Goal: Information Seeking & Learning: Learn about a topic

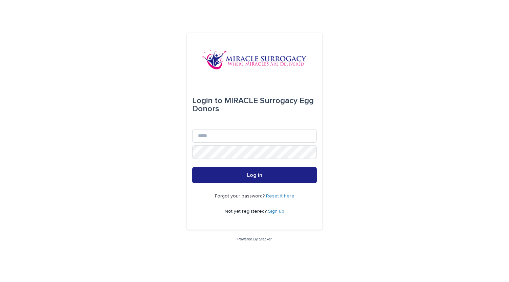
click at [278, 211] on link "Sign up" at bounding box center [276, 211] width 16 height 5
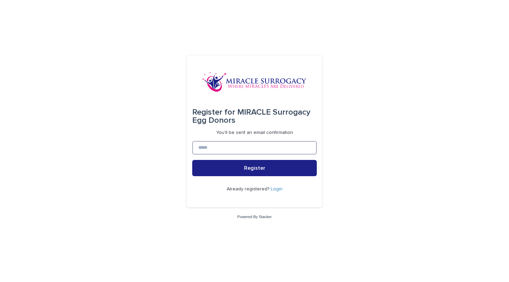
click at [258, 153] on input at bounding box center [254, 148] width 124 height 14
type input "**********"
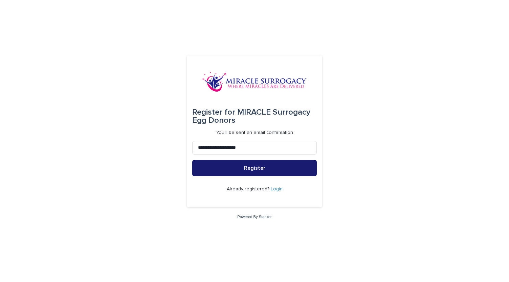
click at [254, 173] on button "Register" at bounding box center [254, 168] width 124 height 16
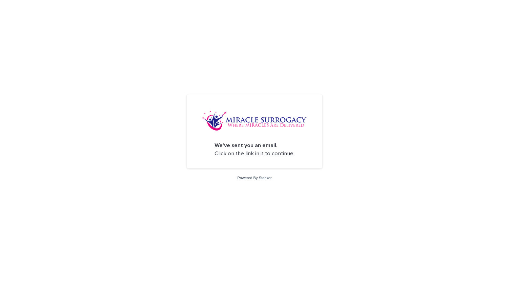
click at [239, 146] on strong "We've sent you an email." at bounding box center [245, 146] width 63 height 6
click at [234, 157] on p "We've sent you an email. Click on the link in it to continue." at bounding box center [254, 150] width 80 height 16
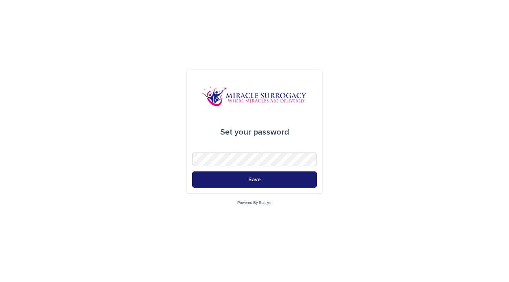
click at [306, 181] on button "Save" at bounding box center [254, 179] width 124 height 16
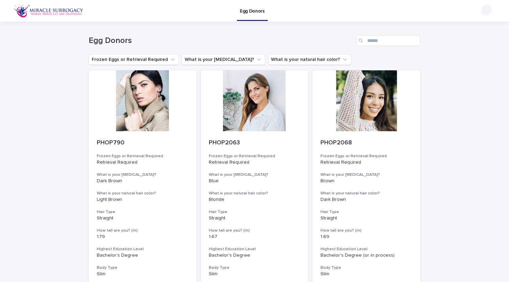
click at [258, 115] on div at bounding box center [255, 100] width 108 height 61
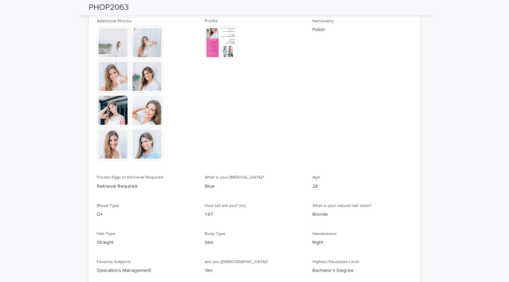
scroll to position [259, 0]
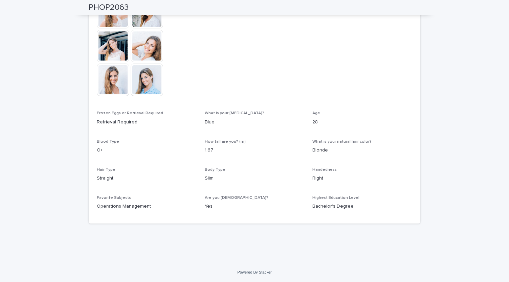
drag, startPoint x: 106, startPoint y: 209, endPoint x: 274, endPoint y: 183, distance: 170.5
click at [274, 183] on div "Body Type Slim" at bounding box center [255, 177] width 100 height 20
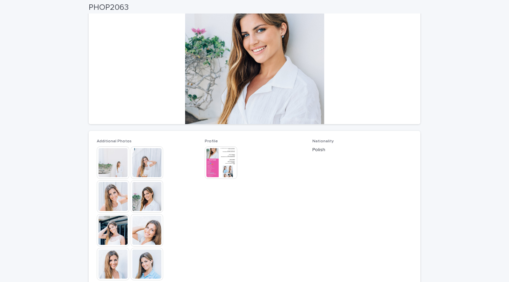
scroll to position [75, 0]
click at [113, 159] on img at bounding box center [113, 162] width 32 height 32
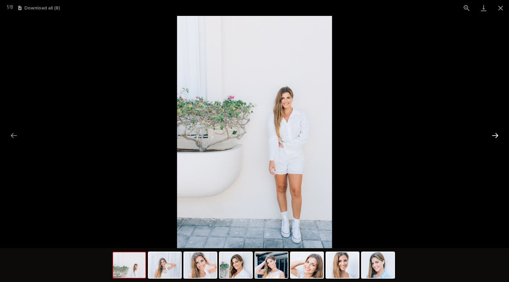
click at [496, 136] on button "Next slide" at bounding box center [495, 135] width 14 height 13
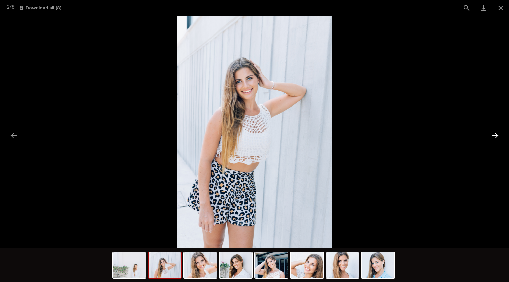
click at [496, 136] on button "Next slide" at bounding box center [495, 135] width 14 height 13
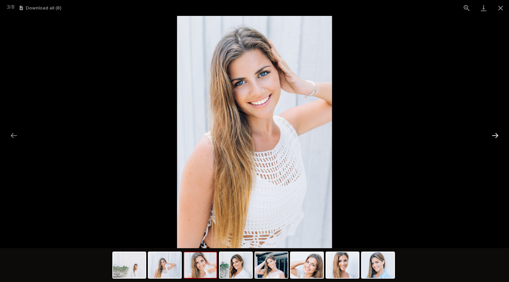
click at [496, 136] on button "Next slide" at bounding box center [495, 135] width 14 height 13
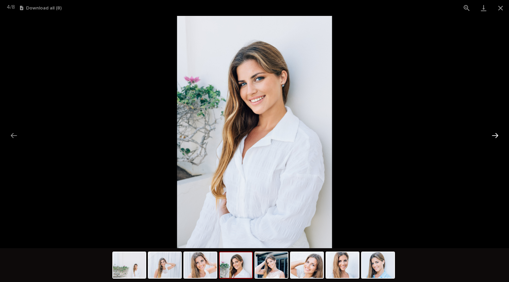
click at [496, 136] on button "Next slide" at bounding box center [495, 135] width 14 height 13
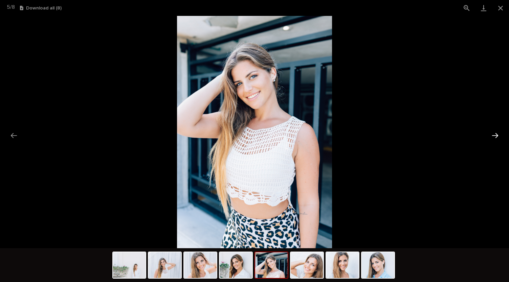
click at [496, 136] on button "Next slide" at bounding box center [495, 135] width 14 height 13
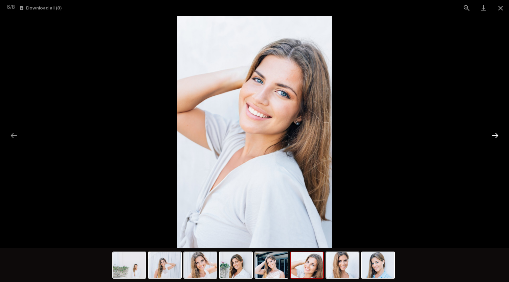
click at [496, 136] on button "Next slide" at bounding box center [495, 135] width 14 height 13
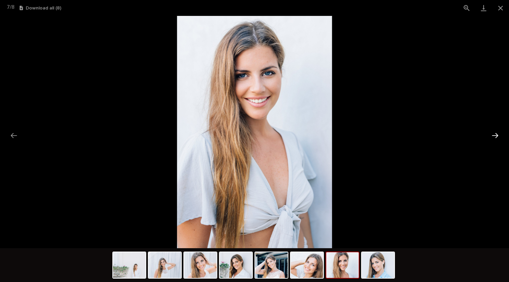
click at [496, 136] on button "Next slide" at bounding box center [495, 135] width 14 height 13
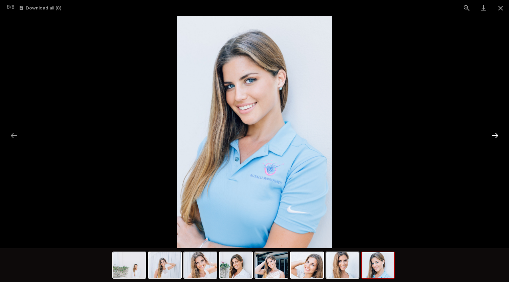
click at [496, 136] on button "Next slide" at bounding box center [495, 135] width 14 height 13
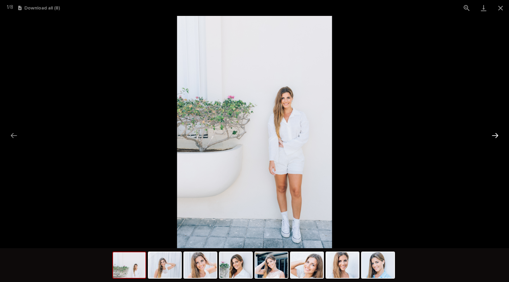
click at [496, 136] on button "Next slide" at bounding box center [495, 135] width 14 height 13
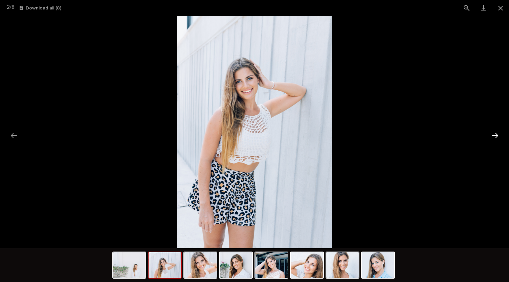
click at [496, 136] on button "Next slide" at bounding box center [495, 135] width 14 height 13
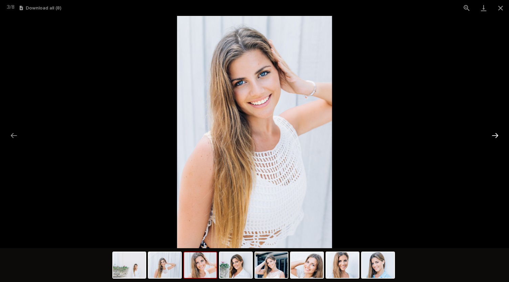
click at [496, 136] on button "Next slide" at bounding box center [495, 135] width 14 height 13
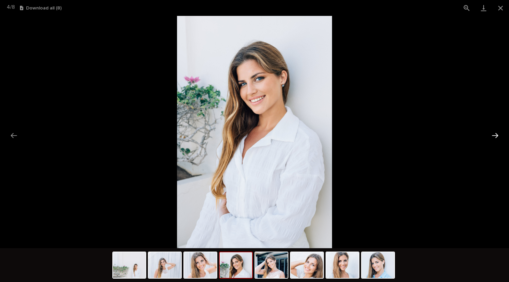
click at [496, 136] on button "Next slide" at bounding box center [495, 135] width 14 height 13
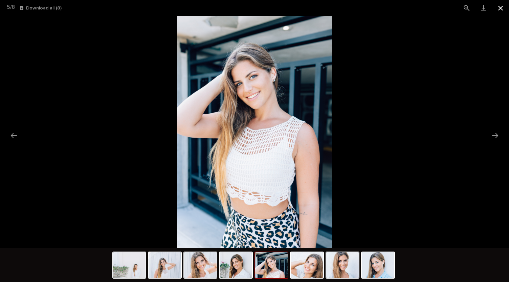
click at [500, 8] on button "Close gallery" at bounding box center [500, 8] width 17 height 16
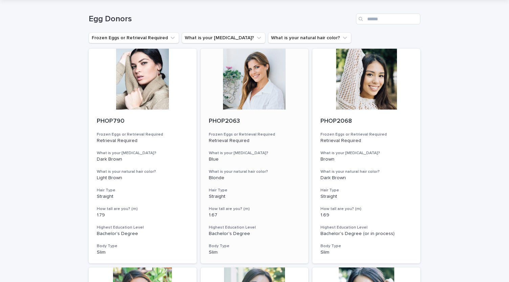
scroll to position [32, 0]
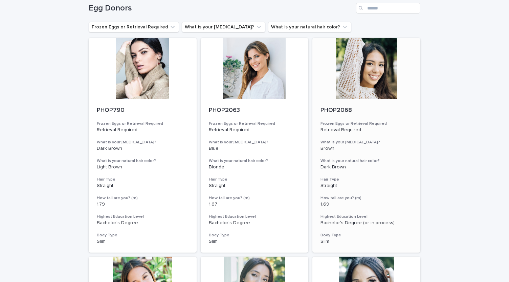
click at [376, 69] on div at bounding box center [366, 68] width 108 height 61
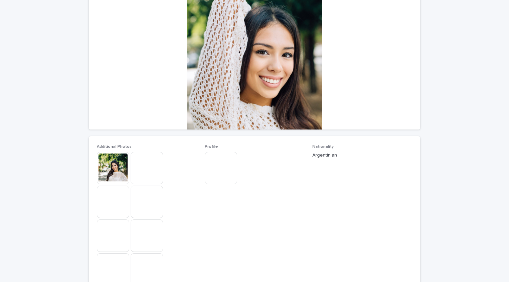
scroll to position [70, 0]
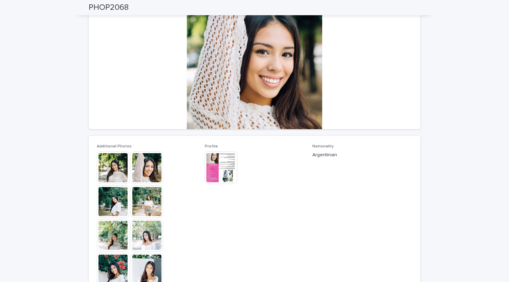
click at [120, 166] on img at bounding box center [113, 168] width 32 height 32
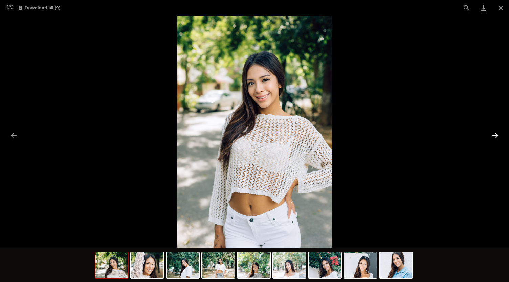
click at [498, 133] on button "Next slide" at bounding box center [495, 135] width 14 height 13
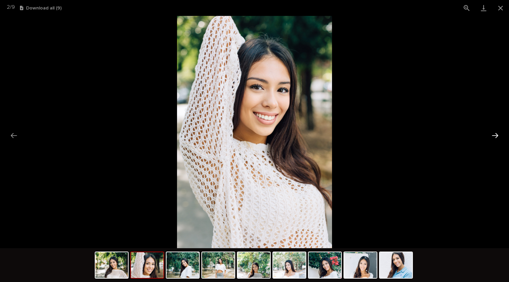
click at [498, 133] on button "Next slide" at bounding box center [495, 135] width 14 height 13
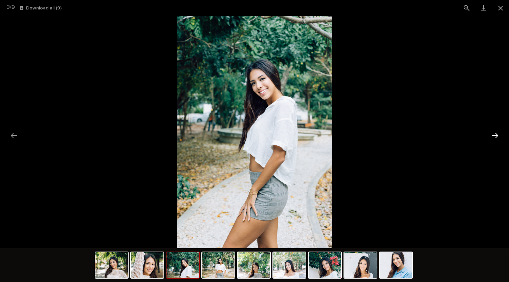
click at [498, 133] on button "Next slide" at bounding box center [495, 135] width 14 height 13
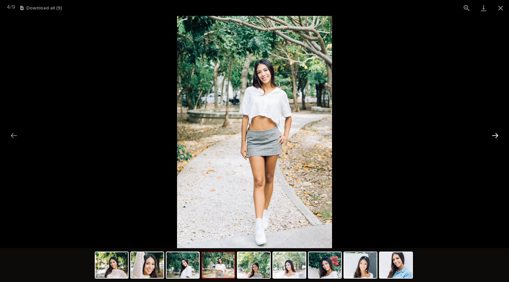
click at [498, 133] on button "Next slide" at bounding box center [495, 135] width 14 height 13
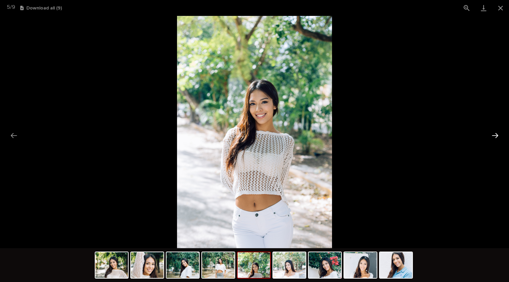
click at [498, 133] on button "Next slide" at bounding box center [495, 135] width 14 height 13
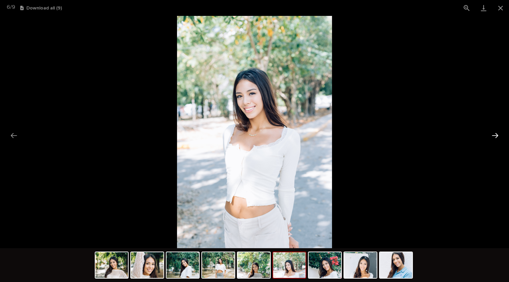
click at [498, 133] on button "Next slide" at bounding box center [495, 135] width 14 height 13
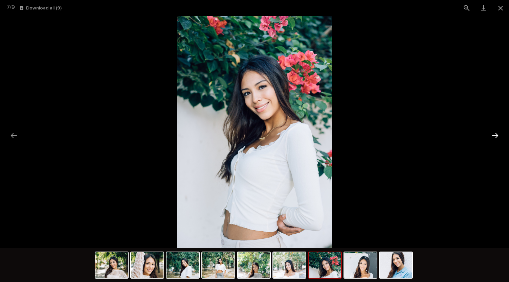
click at [498, 133] on button "Next slide" at bounding box center [495, 135] width 14 height 13
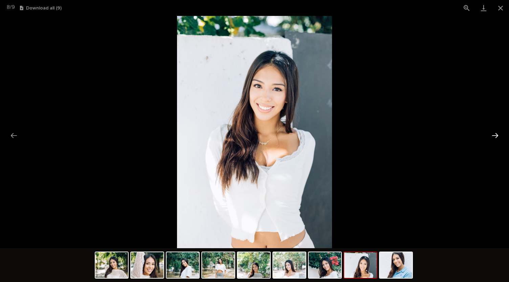
click at [498, 133] on button "Next slide" at bounding box center [495, 135] width 14 height 13
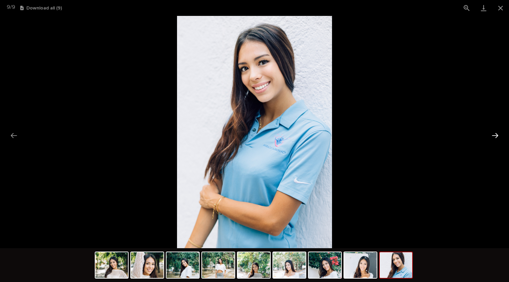
click at [498, 133] on button "Next slide" at bounding box center [495, 135] width 14 height 13
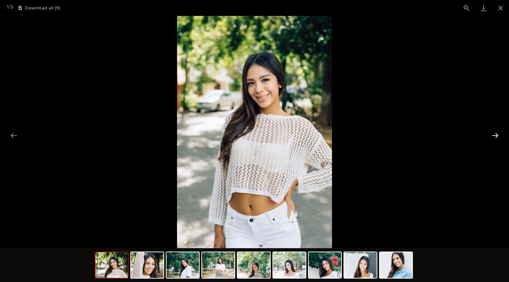
click at [498, 133] on button "Next slide" at bounding box center [495, 135] width 14 height 13
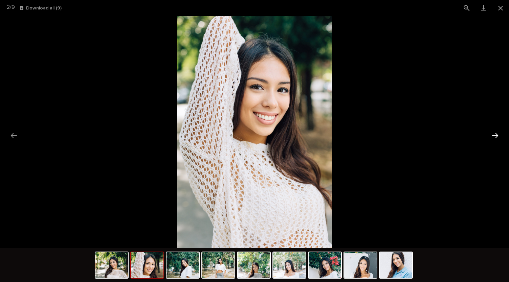
click at [498, 133] on button "Next slide" at bounding box center [495, 135] width 14 height 13
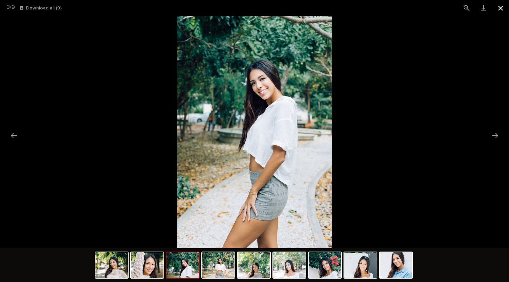
click at [503, 9] on button "Close gallery" at bounding box center [500, 8] width 17 height 16
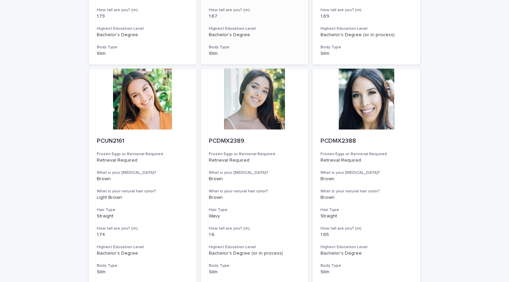
scroll to position [221, 0]
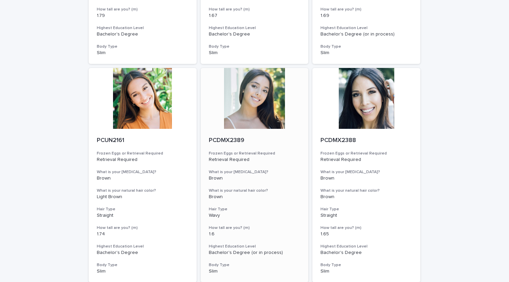
click at [251, 109] on div at bounding box center [255, 98] width 108 height 61
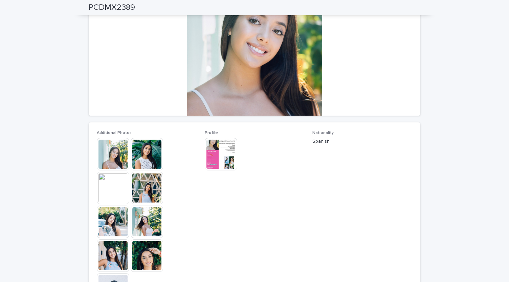
scroll to position [82, 0]
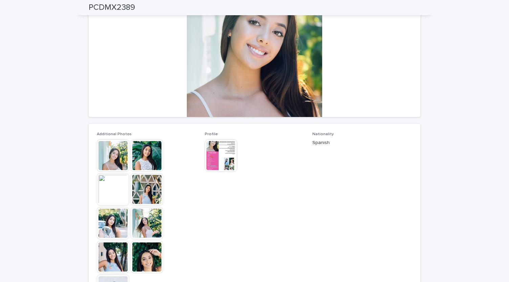
click at [110, 150] on img at bounding box center [113, 155] width 32 height 32
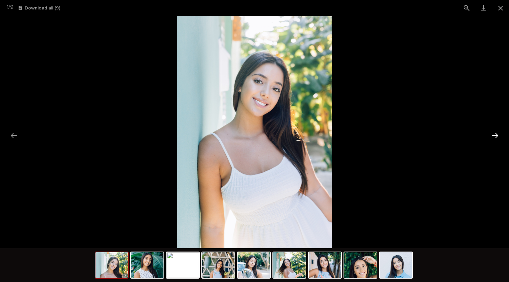
click at [497, 138] on button "Next slide" at bounding box center [495, 135] width 14 height 13
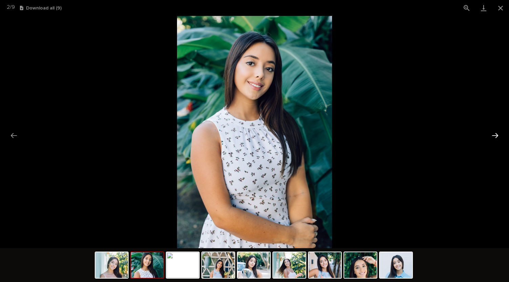
click at [497, 138] on button "Next slide" at bounding box center [495, 135] width 14 height 13
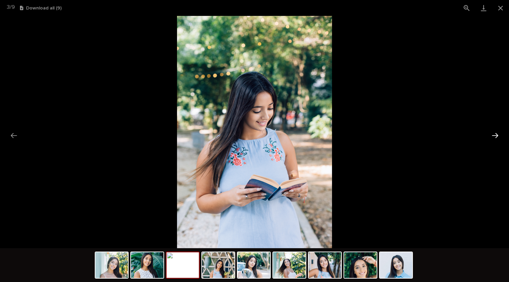
click at [497, 138] on button "Next slide" at bounding box center [495, 135] width 14 height 13
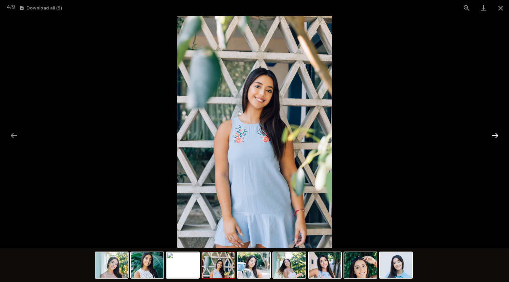
click at [497, 138] on button "Next slide" at bounding box center [495, 135] width 14 height 13
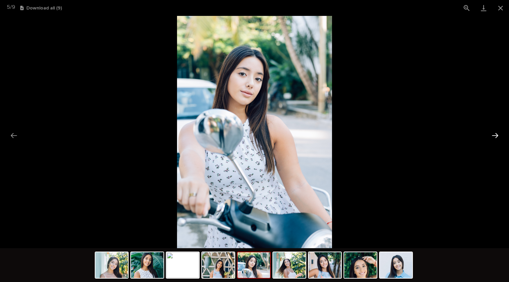
click at [497, 138] on button "Next slide" at bounding box center [495, 135] width 14 height 13
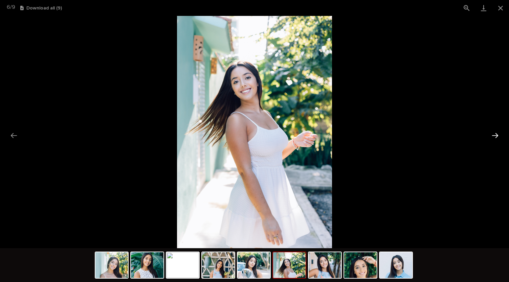
click at [497, 138] on button "Next slide" at bounding box center [495, 135] width 14 height 13
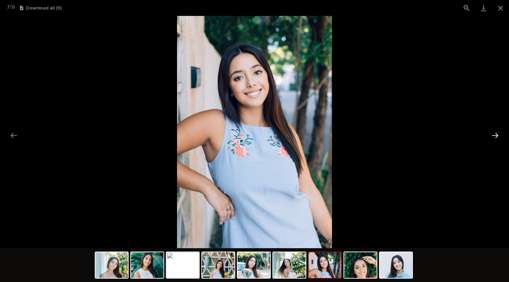
click at [497, 138] on button "Next slide" at bounding box center [495, 135] width 14 height 13
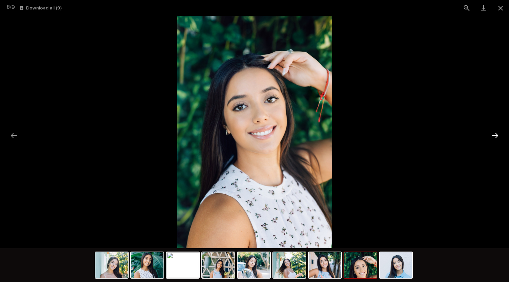
click at [497, 138] on button "Next slide" at bounding box center [495, 135] width 14 height 13
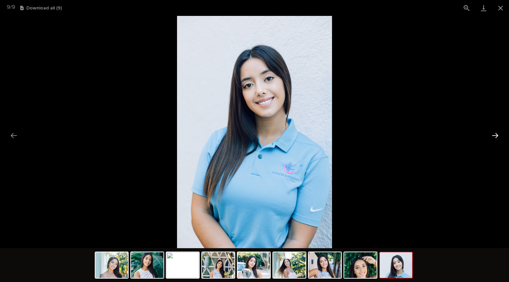
click at [497, 138] on button "Next slide" at bounding box center [495, 135] width 14 height 13
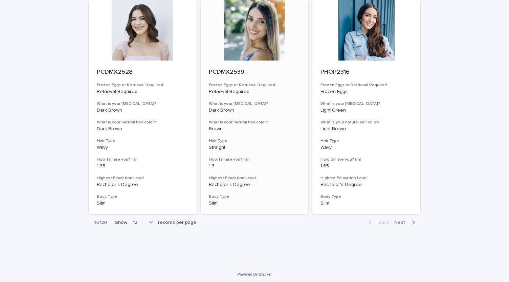
scroll to position [729, 0]
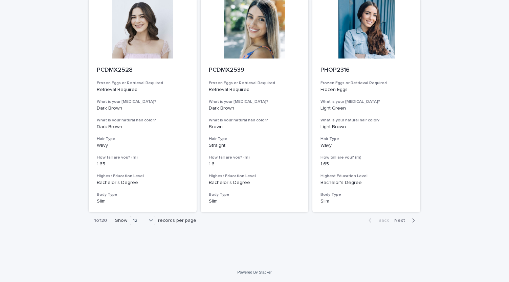
click at [402, 220] on span "Next" at bounding box center [401, 220] width 15 height 5
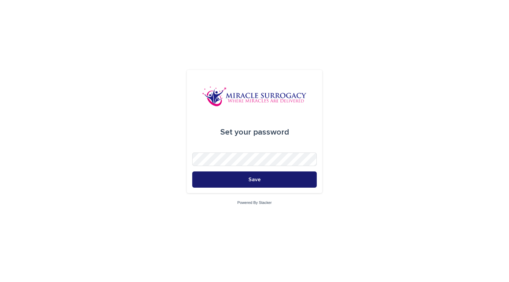
click at [272, 182] on button "Save" at bounding box center [254, 179] width 124 height 16
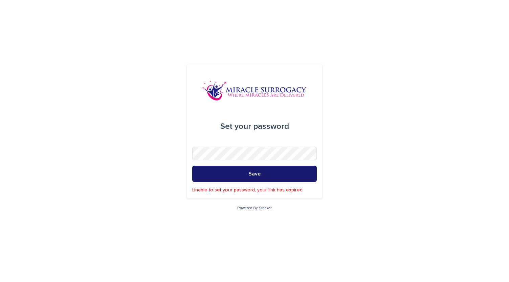
click at [286, 171] on button "Save" at bounding box center [254, 174] width 124 height 16
click at [306, 175] on button "Save" at bounding box center [254, 174] width 124 height 16
click at [264, 168] on button "Save" at bounding box center [254, 174] width 124 height 16
click at [311, 175] on button "Save" at bounding box center [254, 174] width 124 height 16
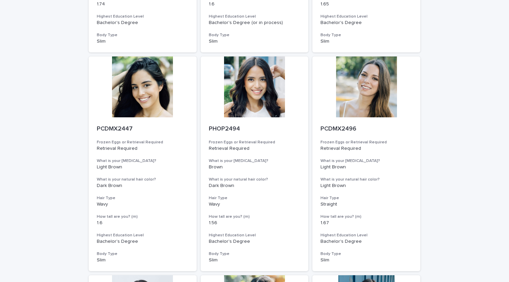
scroll to position [425, 0]
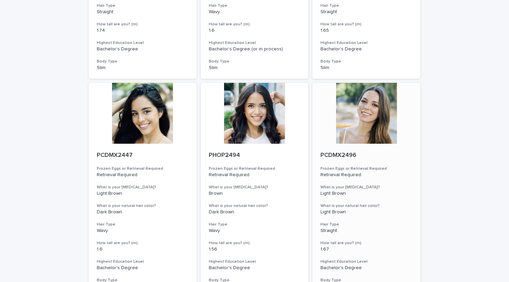
click at [371, 117] on div at bounding box center [366, 113] width 108 height 61
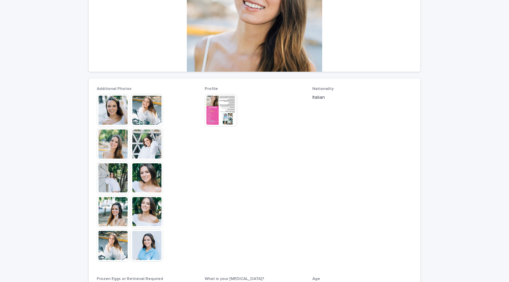
scroll to position [135, 0]
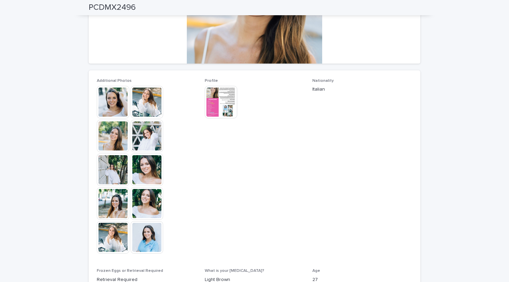
click at [225, 110] on img at bounding box center [221, 102] width 32 height 32
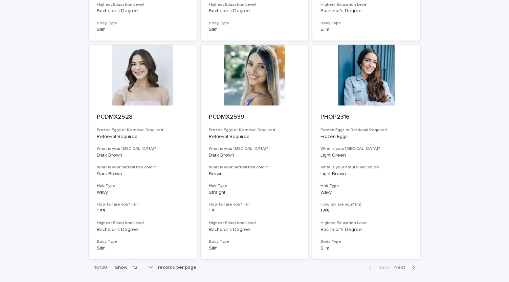
scroll to position [729, 0]
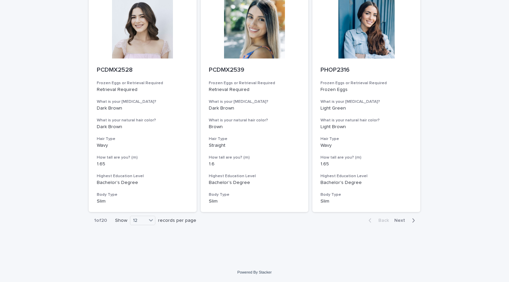
click at [399, 220] on span "Next" at bounding box center [401, 220] width 15 height 5
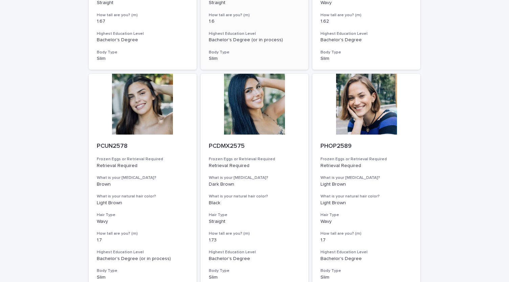
scroll to position [710, 0]
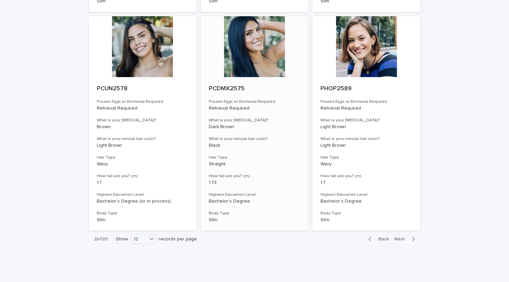
drag, startPoint x: 397, startPoint y: 240, endPoint x: 254, endPoint y: 182, distance: 154.0
click at [397, 240] on span "Next" at bounding box center [401, 239] width 15 height 5
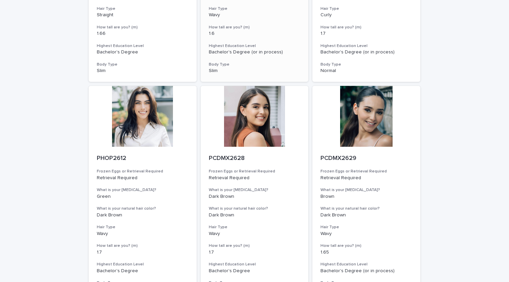
scroll to position [643, 0]
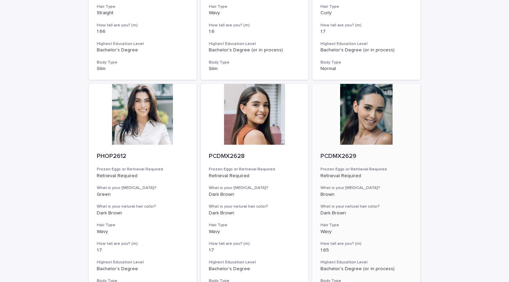
click at [367, 117] on div at bounding box center [366, 114] width 108 height 61
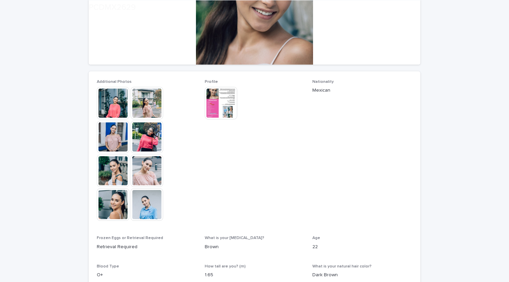
scroll to position [135, 0]
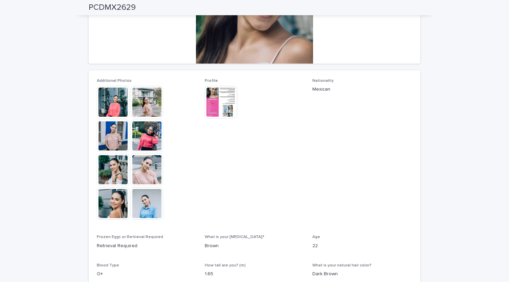
click at [111, 107] on img at bounding box center [113, 102] width 32 height 32
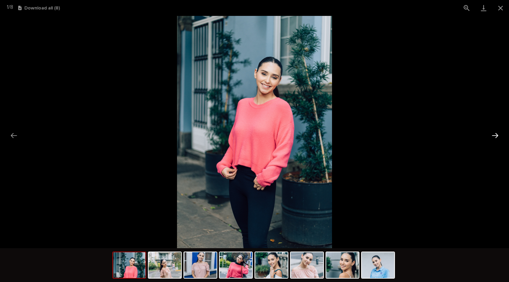
click at [500, 134] on button "Next slide" at bounding box center [495, 135] width 14 height 13
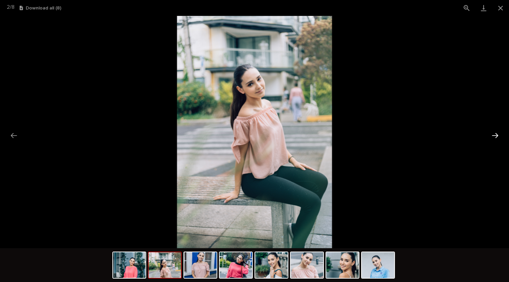
click at [500, 134] on button "Next slide" at bounding box center [495, 135] width 14 height 13
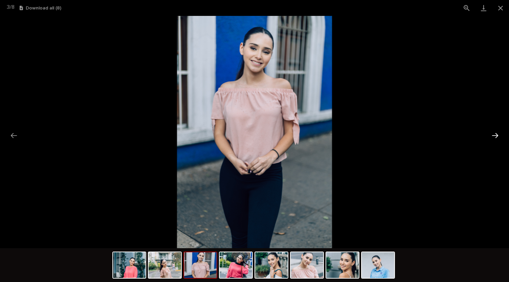
click at [500, 134] on button "Next slide" at bounding box center [495, 135] width 14 height 13
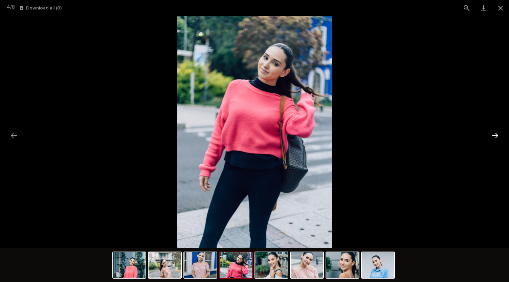
click at [500, 134] on button "Next slide" at bounding box center [495, 135] width 14 height 13
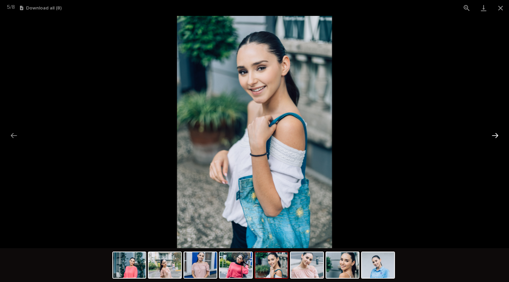
click at [500, 134] on button "Next slide" at bounding box center [495, 135] width 14 height 13
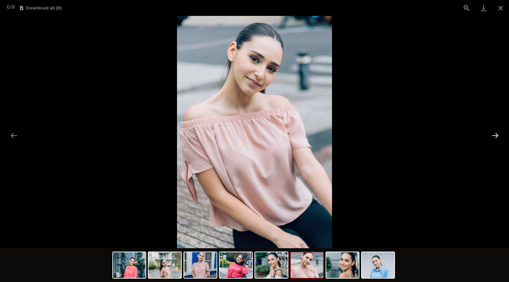
click at [500, 134] on button "Next slide" at bounding box center [495, 135] width 14 height 13
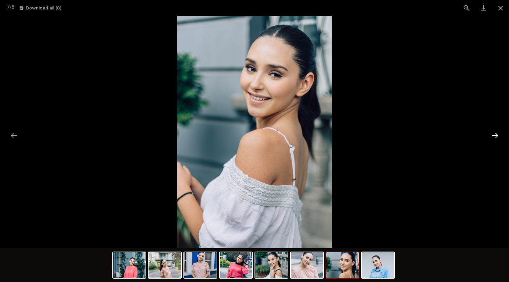
click at [500, 134] on button "Next slide" at bounding box center [495, 135] width 14 height 13
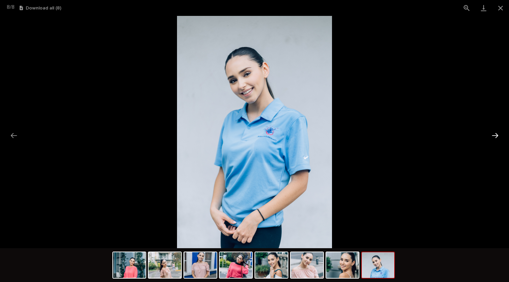
click at [500, 134] on button "Next slide" at bounding box center [495, 135] width 14 height 13
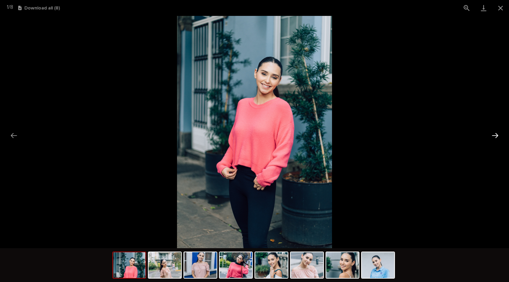
click at [500, 134] on button "Next slide" at bounding box center [495, 135] width 14 height 13
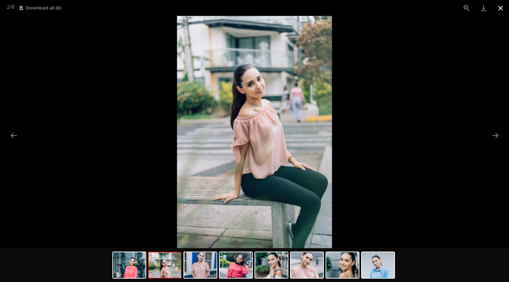
click at [501, 8] on button "Close gallery" at bounding box center [500, 8] width 17 height 16
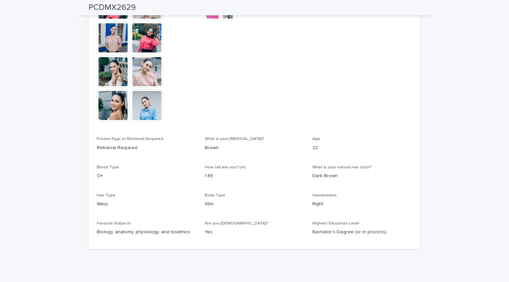
scroll to position [259, 0]
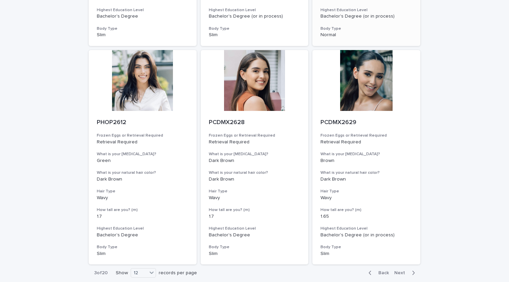
scroll to position [729, 0]
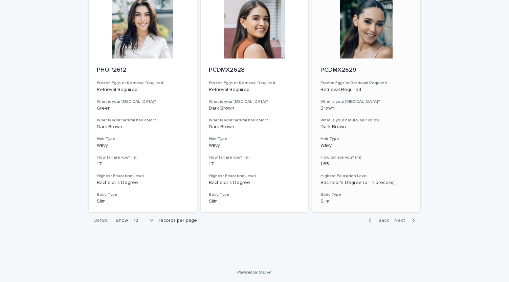
click at [409, 221] on div "button" at bounding box center [412, 220] width 6 height 6
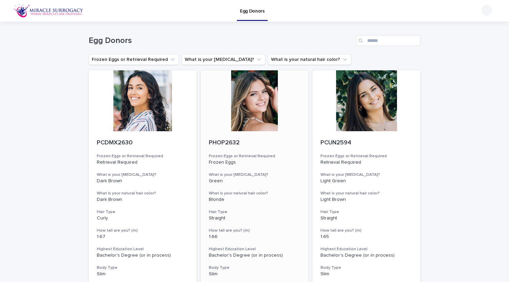
click at [265, 105] on div at bounding box center [255, 100] width 108 height 61
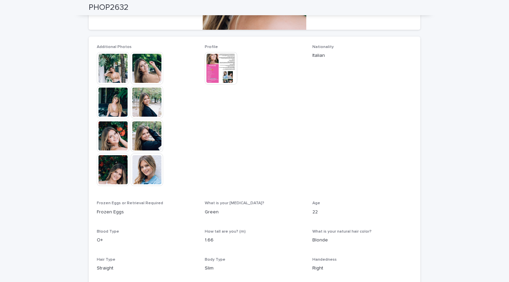
scroll to position [34, 0]
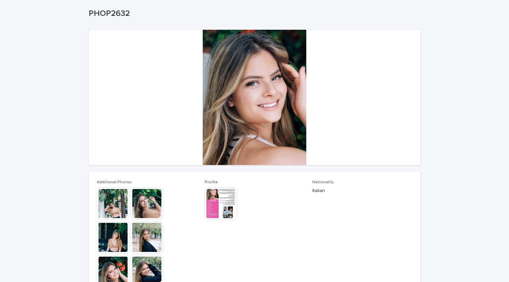
click at [117, 208] on img at bounding box center [113, 203] width 32 height 32
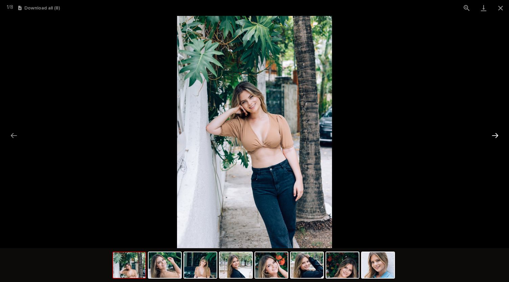
click at [498, 138] on button "Next slide" at bounding box center [495, 135] width 14 height 13
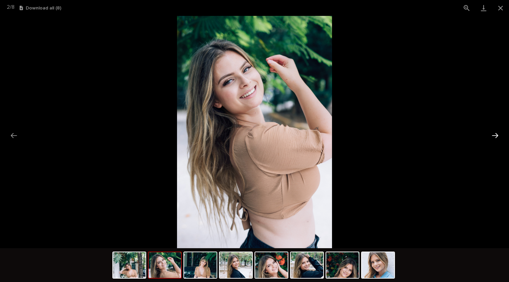
click at [498, 138] on button "Next slide" at bounding box center [495, 135] width 14 height 13
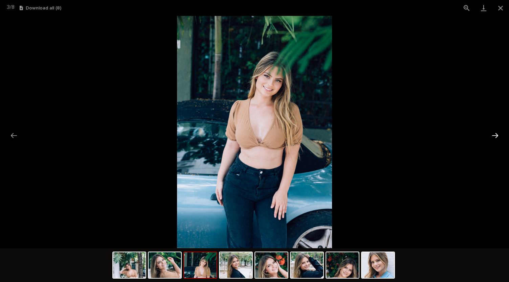
click at [498, 138] on button "Next slide" at bounding box center [495, 135] width 14 height 13
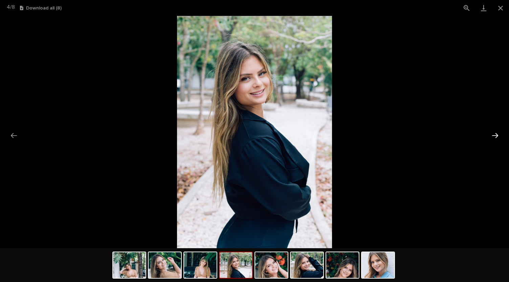
click at [498, 138] on button "Next slide" at bounding box center [495, 135] width 14 height 13
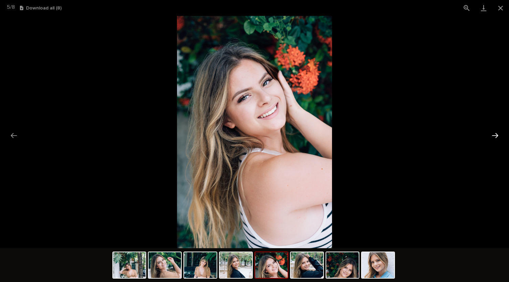
click at [498, 138] on button "Next slide" at bounding box center [495, 135] width 14 height 13
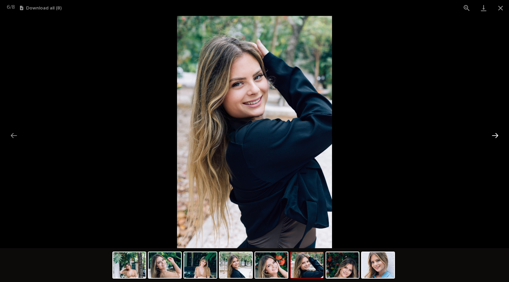
click at [498, 138] on button "Next slide" at bounding box center [495, 135] width 14 height 13
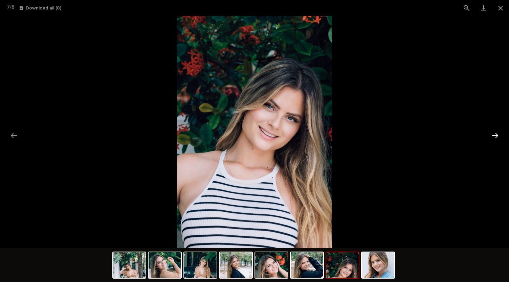
click at [498, 138] on button "Next slide" at bounding box center [495, 135] width 14 height 13
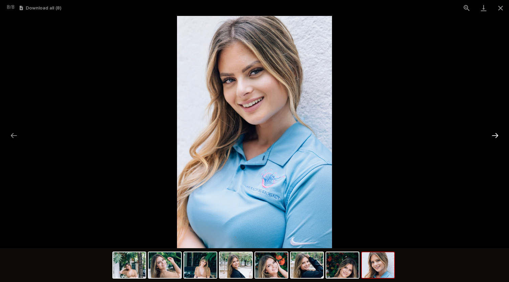
click at [498, 138] on button "Next slide" at bounding box center [495, 135] width 14 height 13
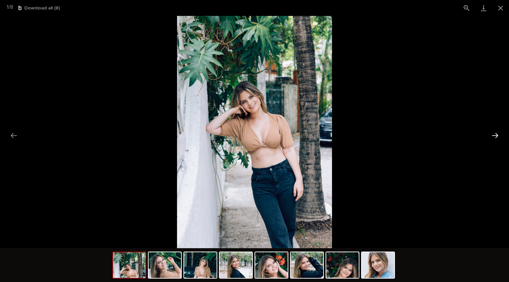
click at [498, 138] on button "Next slide" at bounding box center [495, 135] width 14 height 13
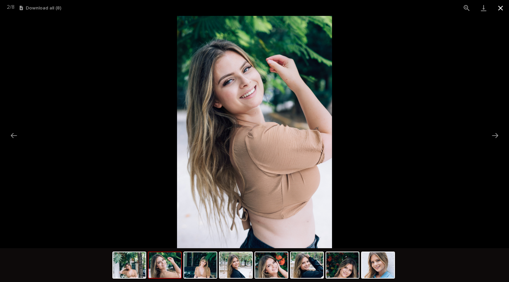
click at [504, 9] on button "Close gallery" at bounding box center [500, 8] width 17 height 16
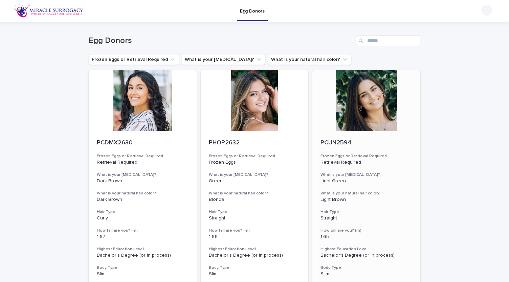
click at [356, 108] on div at bounding box center [366, 100] width 108 height 61
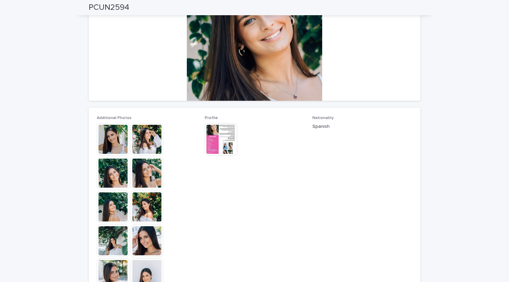
scroll to position [97, 0]
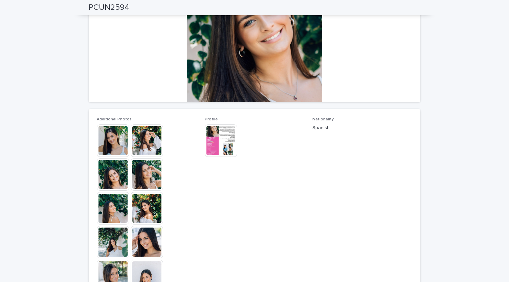
click at [116, 144] on img at bounding box center [113, 140] width 32 height 32
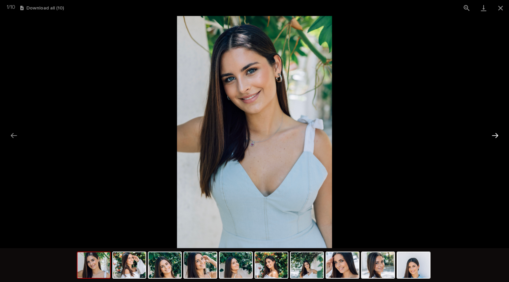
click at [492, 135] on button "Next slide" at bounding box center [495, 135] width 14 height 13
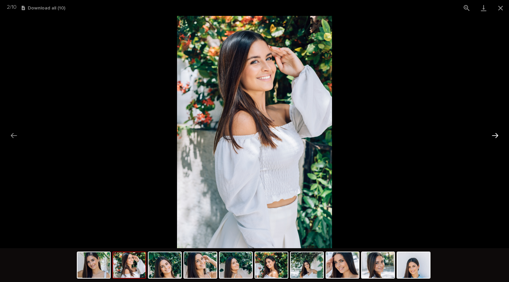
click at [492, 135] on button "Next slide" at bounding box center [495, 135] width 14 height 13
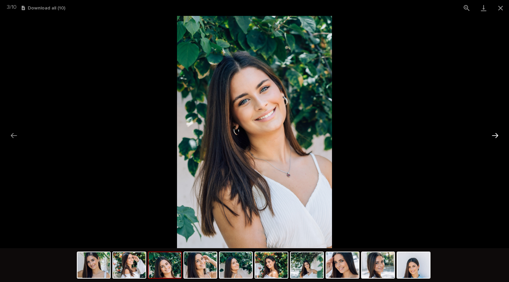
click at [492, 135] on button "Next slide" at bounding box center [495, 135] width 14 height 13
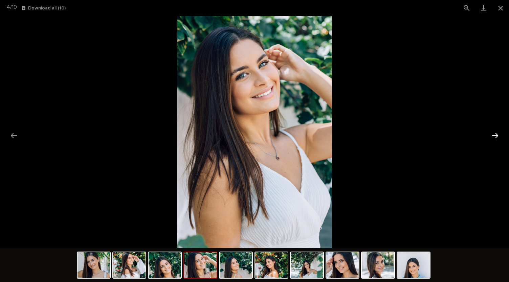
click at [492, 135] on button "Next slide" at bounding box center [495, 135] width 14 height 13
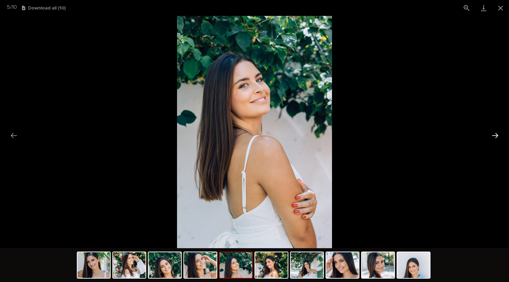
click at [492, 135] on button "Next slide" at bounding box center [495, 135] width 14 height 13
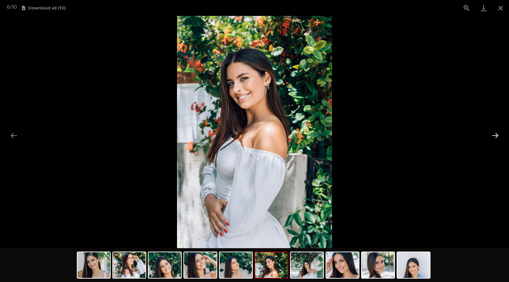
click at [492, 135] on button "Next slide" at bounding box center [495, 135] width 14 height 13
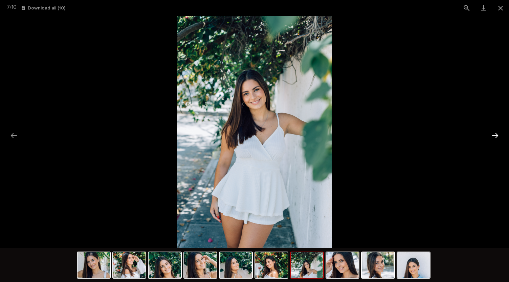
click at [492, 135] on button "Next slide" at bounding box center [495, 135] width 14 height 13
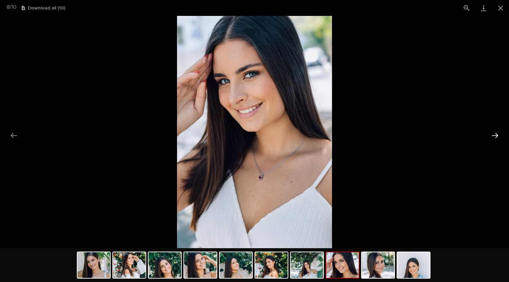
click at [492, 135] on button "Next slide" at bounding box center [495, 135] width 14 height 13
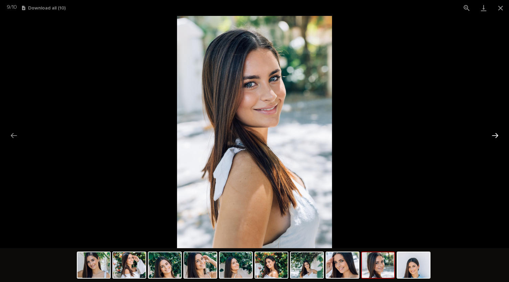
click at [492, 135] on button "Next slide" at bounding box center [495, 135] width 14 height 13
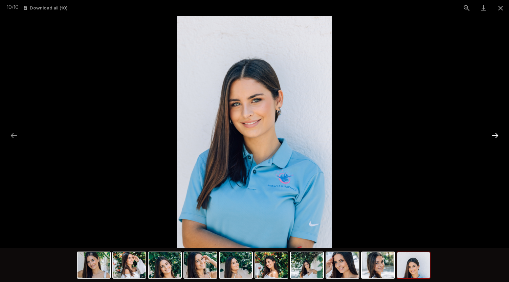
click at [492, 135] on button "Next slide" at bounding box center [495, 135] width 14 height 13
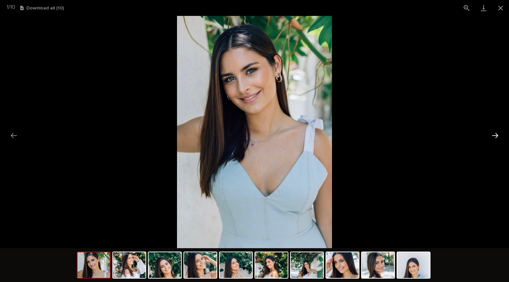
click at [492, 135] on button "Next slide" at bounding box center [495, 135] width 14 height 13
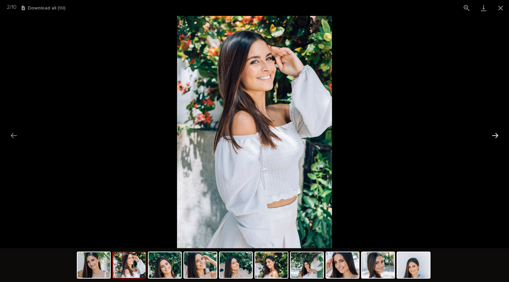
click at [492, 135] on button "Next slide" at bounding box center [495, 135] width 14 height 13
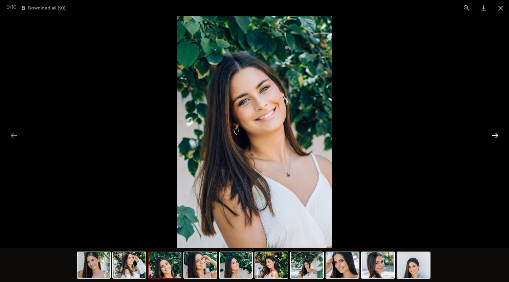
click at [492, 135] on button "Next slide" at bounding box center [495, 135] width 14 height 13
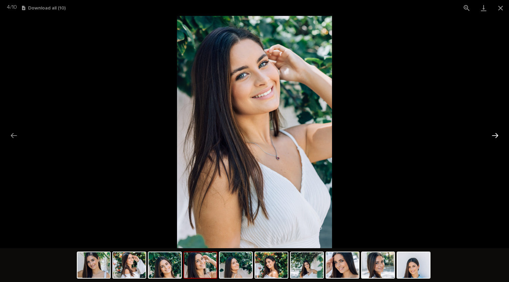
click at [492, 135] on button "Next slide" at bounding box center [495, 135] width 14 height 13
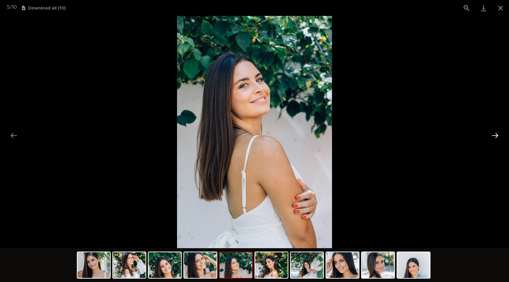
click at [492, 135] on button "Next slide" at bounding box center [495, 135] width 14 height 13
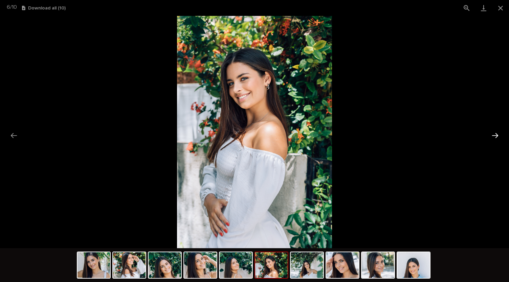
click at [492, 135] on button "Next slide" at bounding box center [495, 135] width 14 height 13
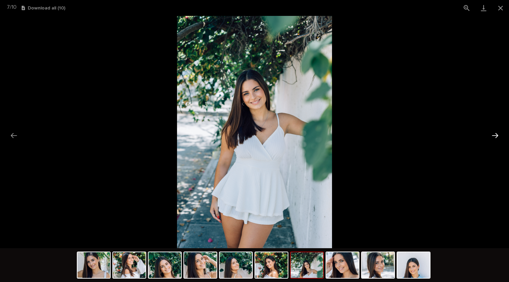
click at [492, 135] on button "Next slide" at bounding box center [495, 135] width 14 height 13
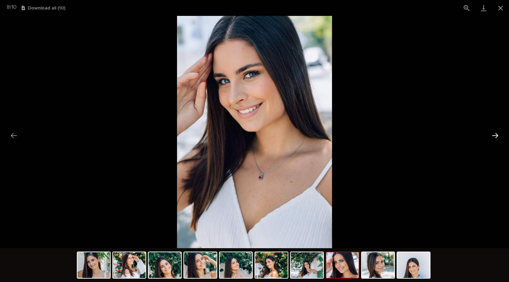
click at [492, 135] on button "Next slide" at bounding box center [495, 135] width 14 height 13
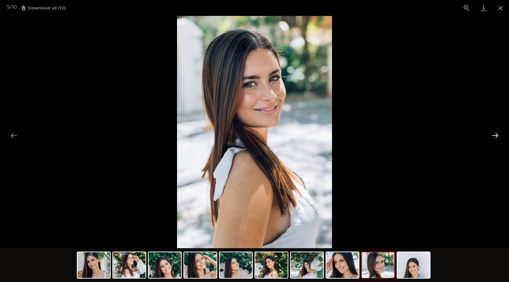
click at [492, 135] on button "Next slide" at bounding box center [495, 135] width 14 height 13
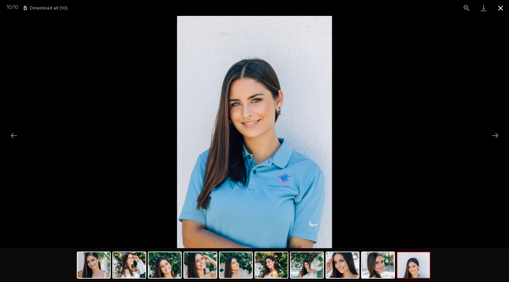
click at [504, 11] on button "Close gallery" at bounding box center [500, 8] width 17 height 16
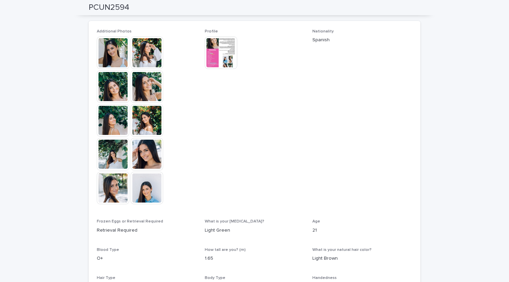
scroll to position [300, 0]
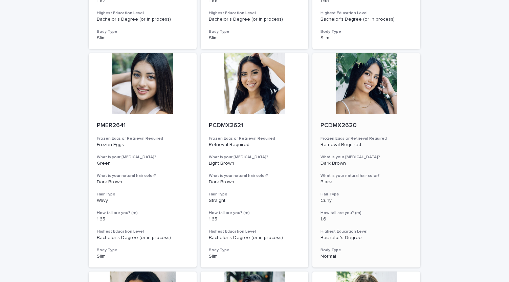
scroll to position [237, 0]
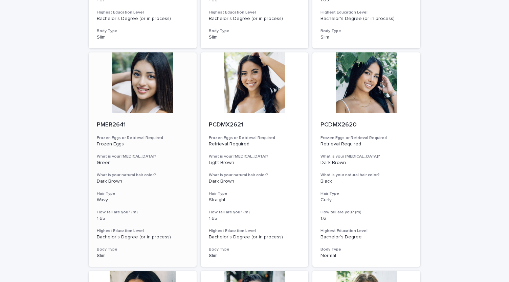
click at [146, 97] on div at bounding box center [143, 82] width 108 height 61
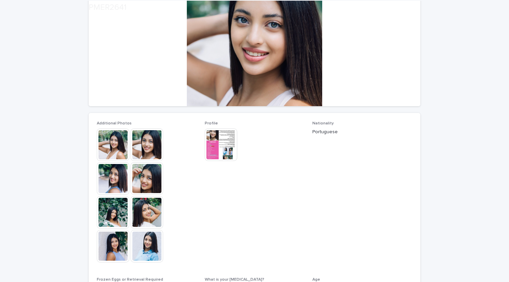
scroll to position [101, 0]
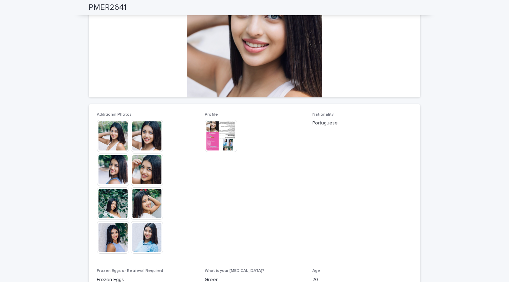
click at [108, 140] on img at bounding box center [113, 136] width 32 height 32
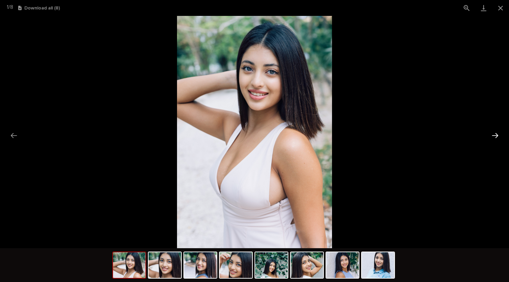
click at [494, 134] on button "Next slide" at bounding box center [495, 135] width 14 height 13
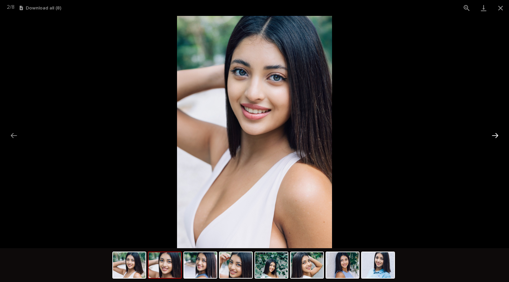
click at [494, 134] on button "Next slide" at bounding box center [495, 135] width 14 height 13
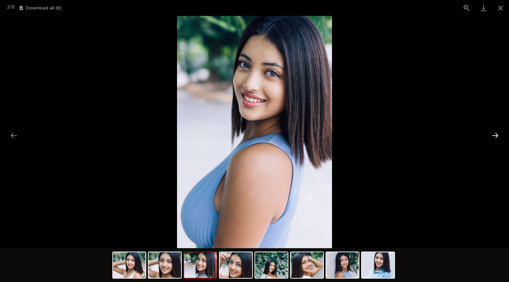
click at [494, 134] on button "Next slide" at bounding box center [495, 135] width 14 height 13
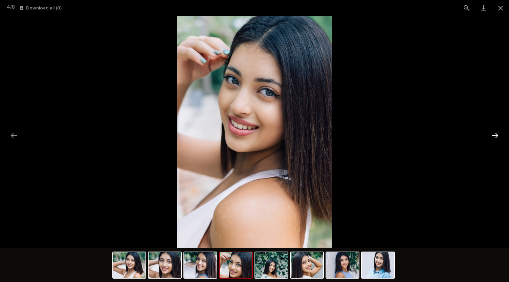
click at [494, 134] on button "Next slide" at bounding box center [495, 135] width 14 height 13
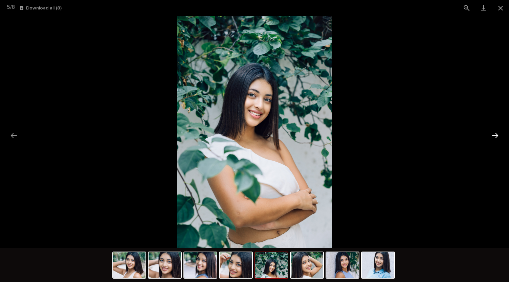
click at [494, 134] on button "Next slide" at bounding box center [495, 135] width 14 height 13
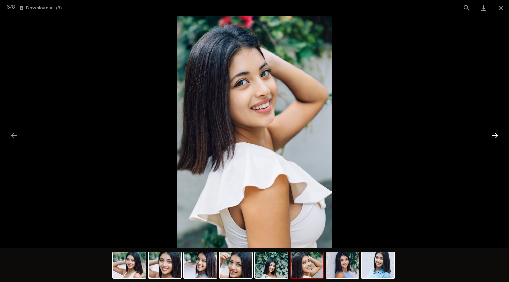
click at [494, 134] on button "Next slide" at bounding box center [495, 135] width 14 height 13
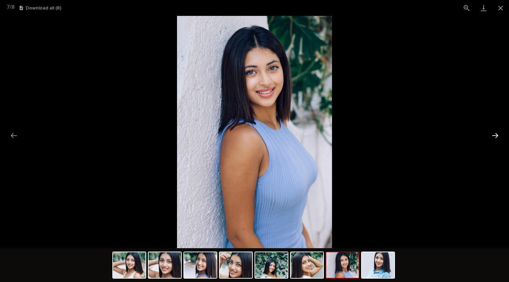
click at [494, 134] on button "Next slide" at bounding box center [495, 135] width 14 height 13
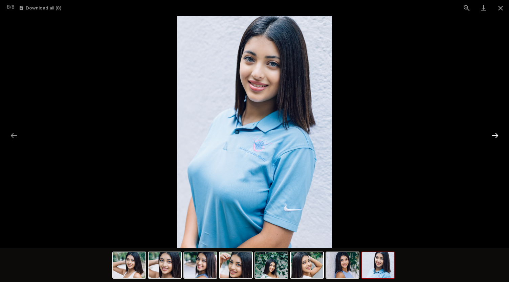
click at [494, 134] on button "Next slide" at bounding box center [495, 135] width 14 height 13
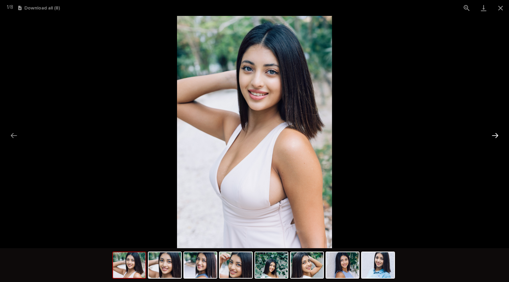
click at [494, 134] on button "Next slide" at bounding box center [495, 135] width 14 height 13
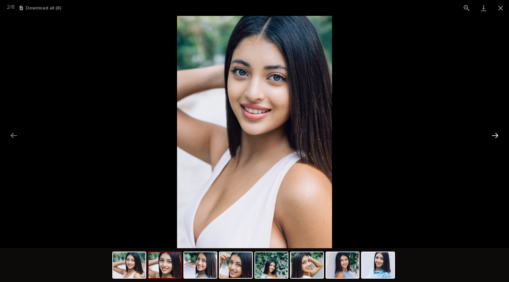
click at [495, 134] on button "Next slide" at bounding box center [495, 135] width 14 height 13
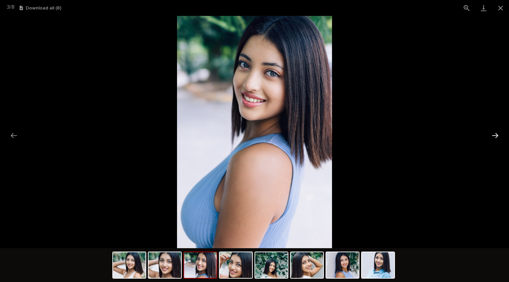
click at [495, 134] on button "Next slide" at bounding box center [495, 135] width 14 height 13
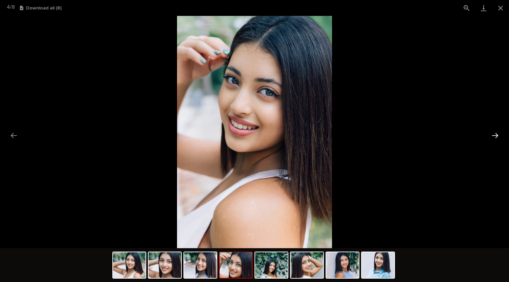
click at [495, 134] on button "Next slide" at bounding box center [495, 135] width 14 height 13
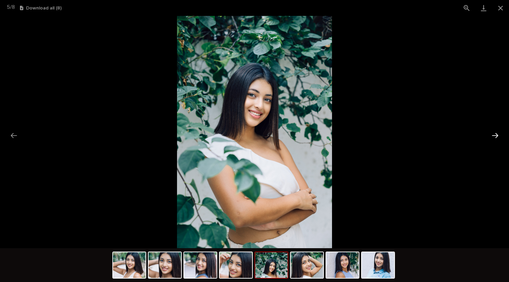
click at [495, 134] on button "Next slide" at bounding box center [495, 135] width 14 height 13
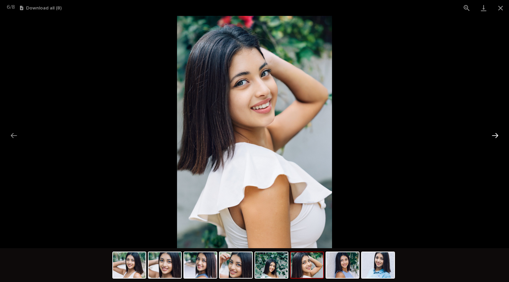
click at [495, 134] on button "Next slide" at bounding box center [495, 135] width 14 height 13
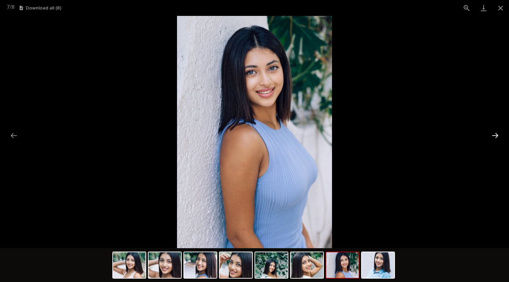
click at [495, 134] on button "Next slide" at bounding box center [495, 135] width 14 height 13
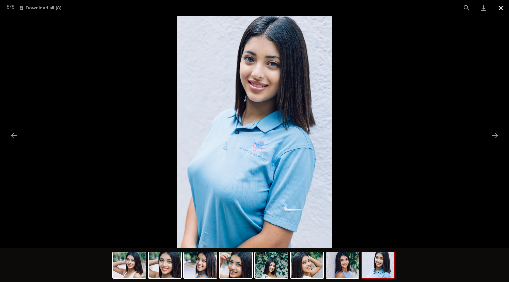
click at [500, 9] on button "Close gallery" at bounding box center [500, 8] width 17 height 16
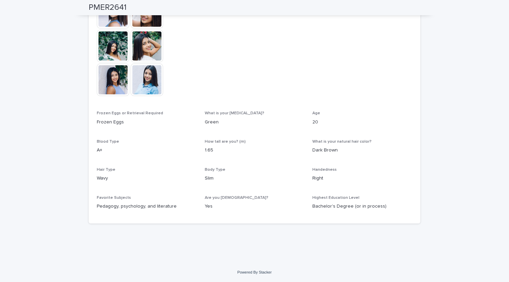
scroll to position [90, 0]
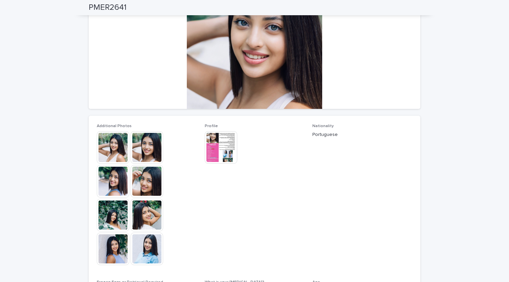
click at [116, 153] on img at bounding box center [113, 147] width 32 height 32
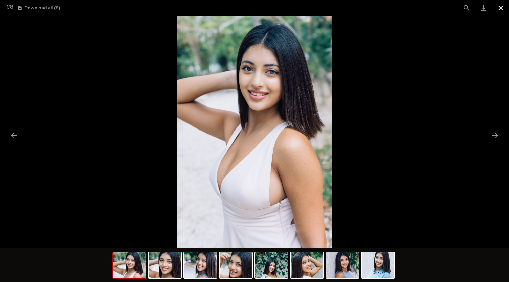
click at [502, 9] on button "Close gallery" at bounding box center [500, 8] width 17 height 16
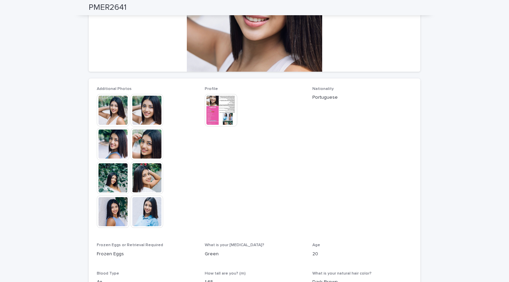
scroll to position [22, 0]
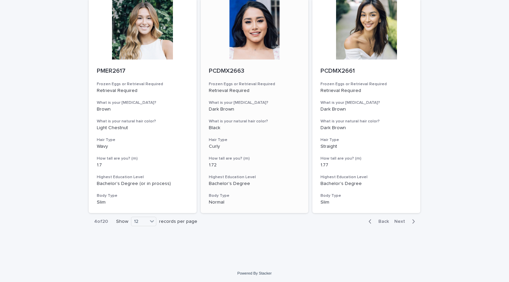
scroll to position [729, 0]
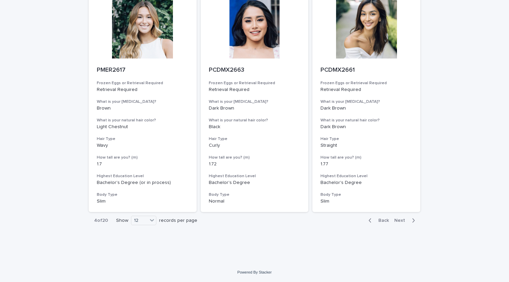
click at [409, 222] on div "button" at bounding box center [412, 220] width 6 height 6
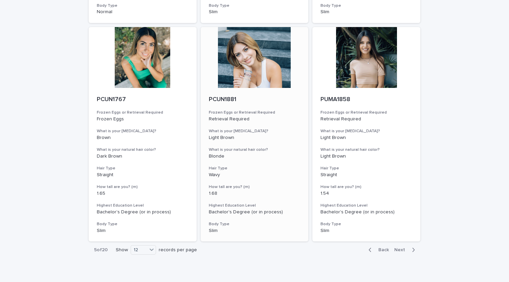
scroll to position [729, 0]
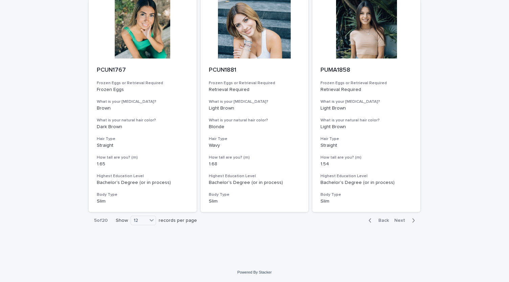
click at [397, 222] on span "Next" at bounding box center [401, 220] width 15 height 5
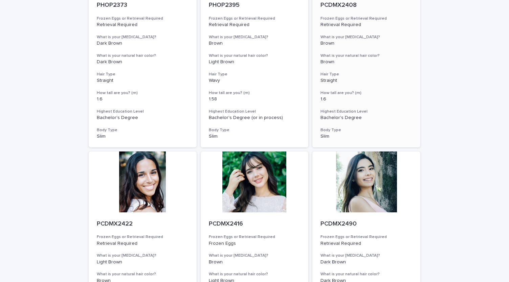
scroll to position [643, 0]
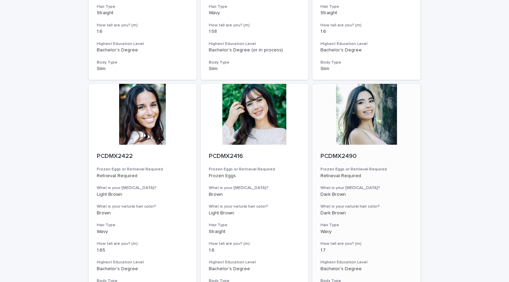
click at [379, 127] on div at bounding box center [366, 114] width 108 height 61
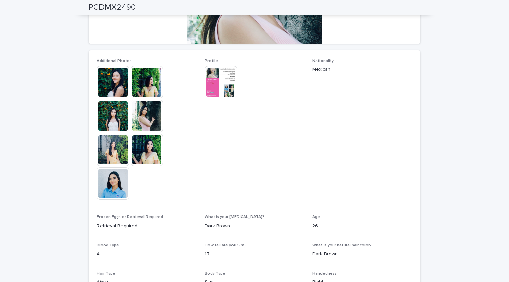
scroll to position [101, 0]
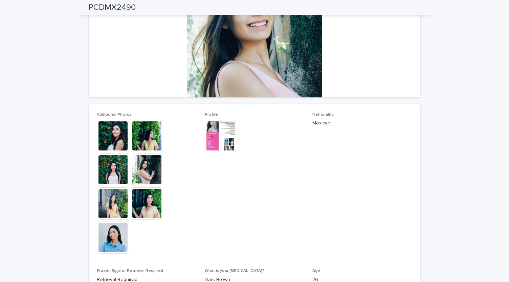
click at [119, 134] on img at bounding box center [113, 136] width 32 height 32
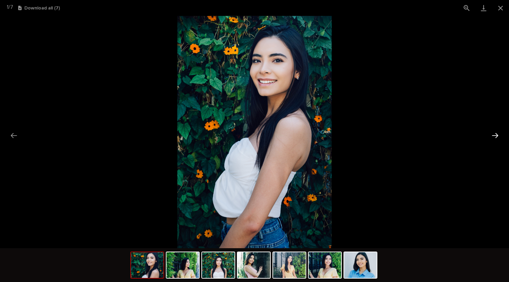
click at [500, 131] on button "Next slide" at bounding box center [495, 135] width 14 height 13
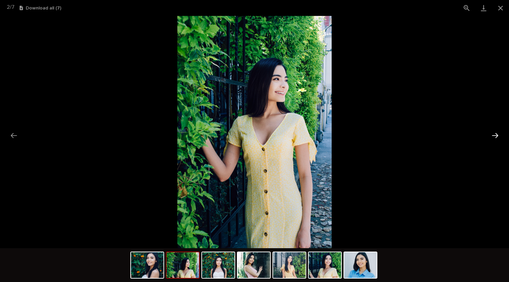
click at [500, 131] on button "Next slide" at bounding box center [495, 135] width 14 height 13
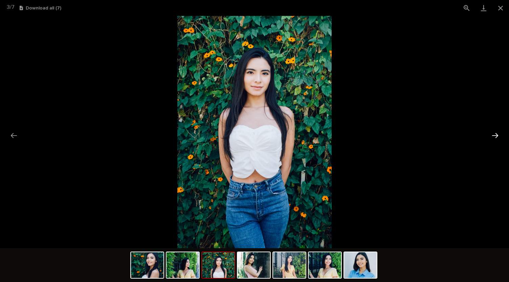
click at [500, 131] on button "Next slide" at bounding box center [495, 135] width 14 height 13
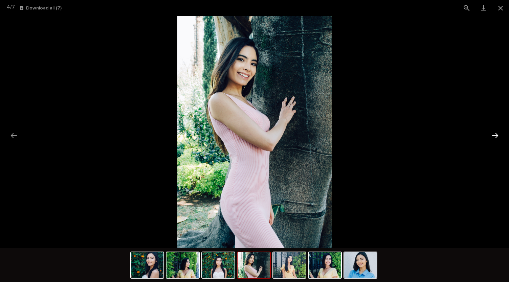
click at [500, 131] on button "Next slide" at bounding box center [495, 135] width 14 height 13
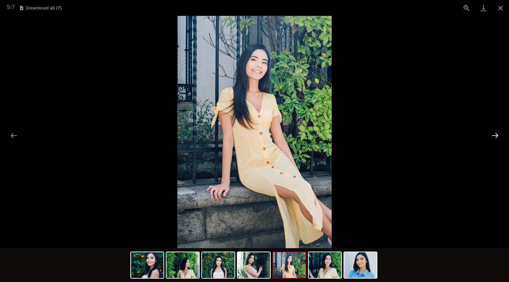
click at [500, 131] on button "Next slide" at bounding box center [495, 135] width 14 height 13
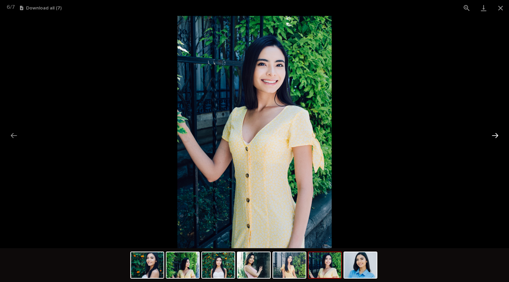
click at [500, 131] on button "Next slide" at bounding box center [495, 135] width 14 height 13
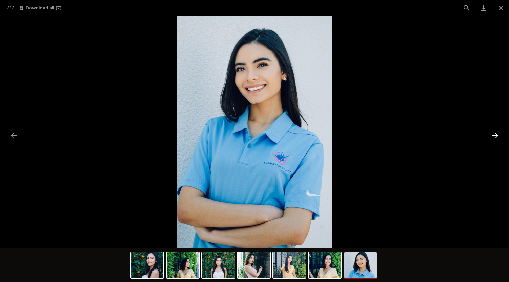
click at [500, 131] on button "Next slide" at bounding box center [495, 135] width 14 height 13
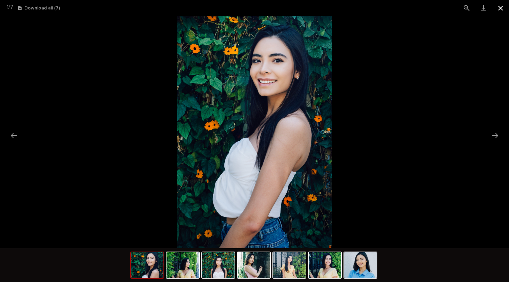
click at [502, 8] on button "Close gallery" at bounding box center [500, 8] width 17 height 16
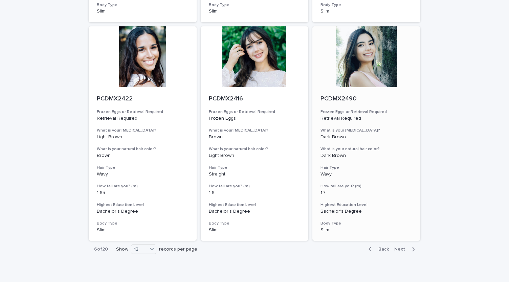
scroll to position [729, 0]
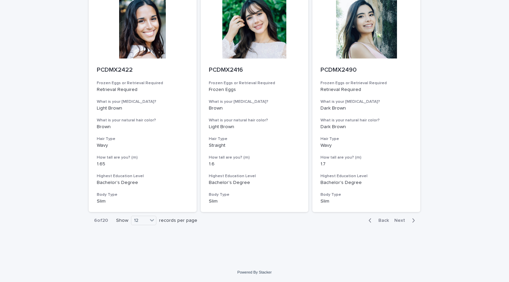
click at [398, 220] on span "Next" at bounding box center [401, 220] width 15 height 5
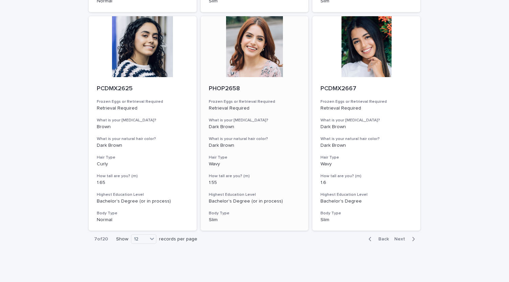
scroll to position [729, 0]
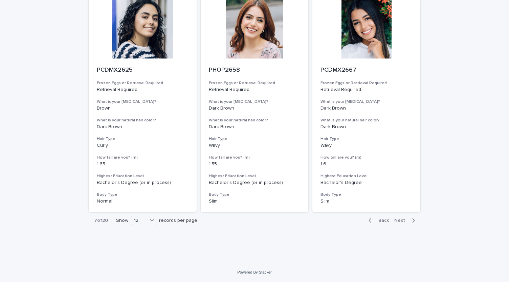
click at [396, 218] on span "Next" at bounding box center [401, 220] width 15 height 5
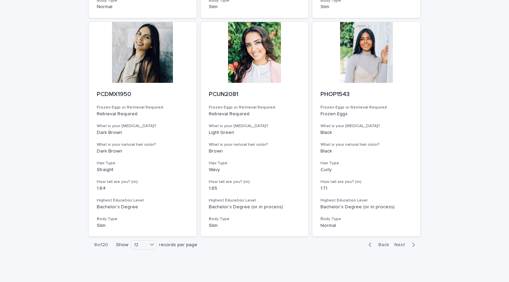
scroll to position [729, 0]
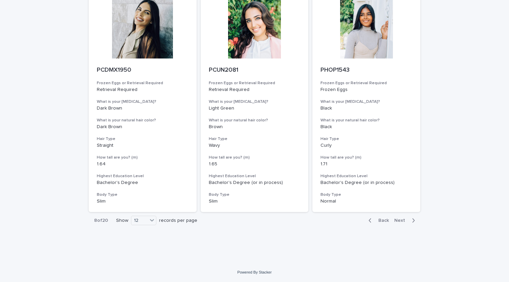
drag, startPoint x: 402, startPoint y: 221, endPoint x: 420, endPoint y: 183, distance: 42.2
click at [401, 221] on span "Next" at bounding box center [401, 220] width 15 height 5
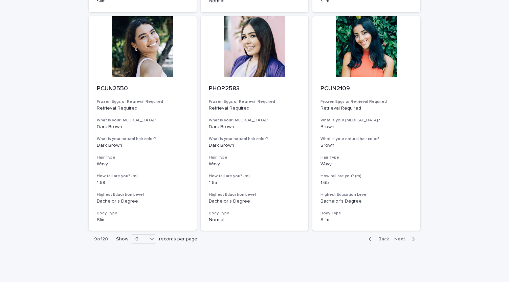
scroll to position [729, 0]
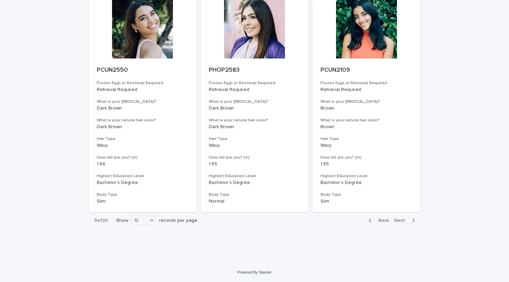
click at [409, 218] on div "button" at bounding box center [412, 220] width 6 height 6
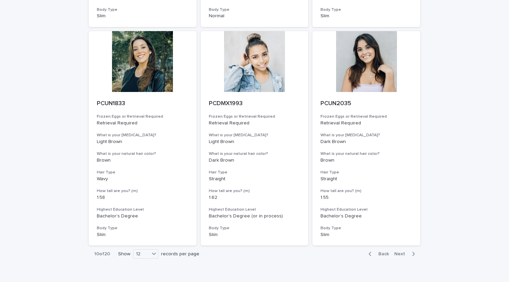
scroll to position [729, 0]
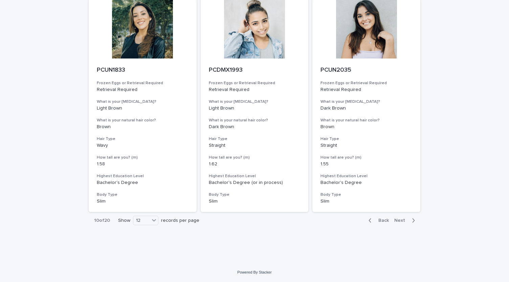
click at [398, 219] on span "Next" at bounding box center [401, 220] width 15 height 5
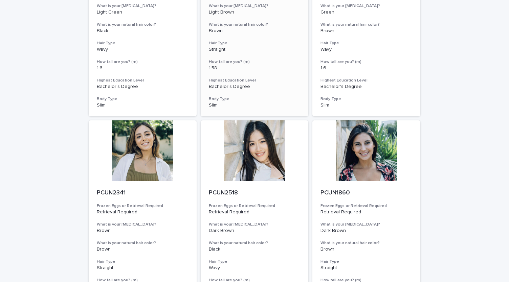
scroll to position [271, 0]
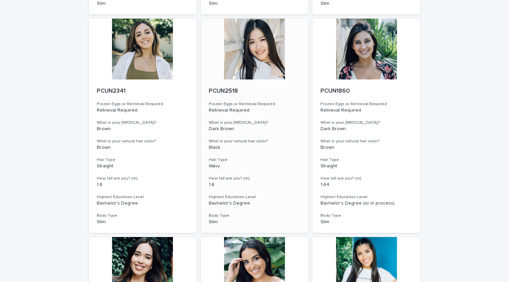
click at [248, 57] on div at bounding box center [255, 49] width 108 height 61
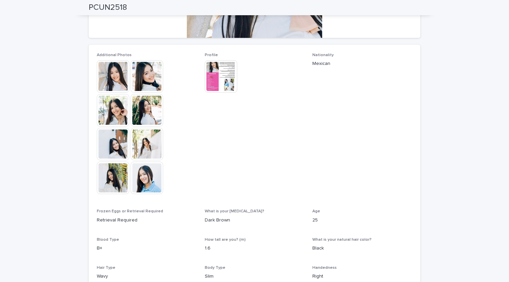
scroll to position [97, 0]
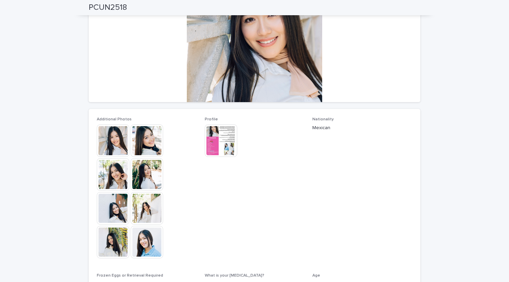
click at [116, 136] on img at bounding box center [113, 140] width 32 height 32
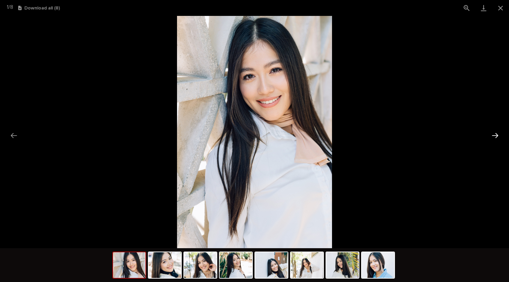
click at [492, 134] on button "Next slide" at bounding box center [495, 135] width 14 height 13
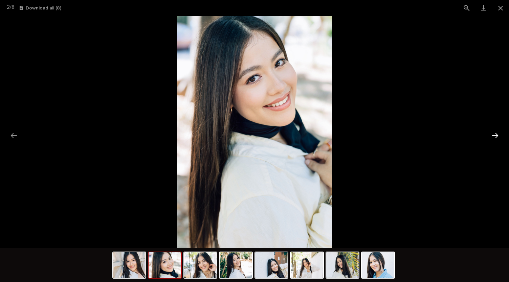
click at [492, 134] on button "Next slide" at bounding box center [495, 135] width 14 height 13
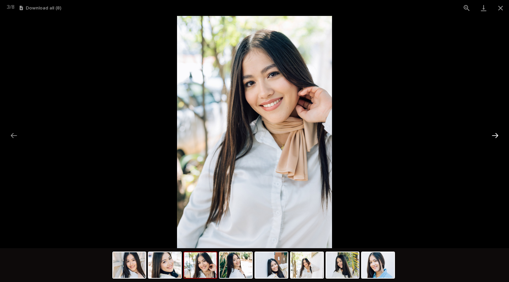
click at [492, 134] on button "Next slide" at bounding box center [495, 135] width 14 height 13
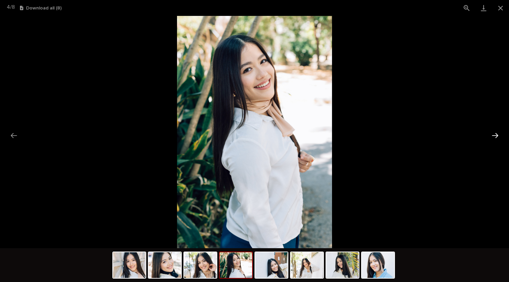
click at [492, 134] on button "Next slide" at bounding box center [495, 135] width 14 height 13
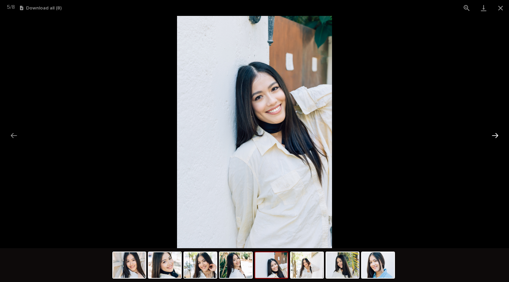
click at [492, 134] on button "Next slide" at bounding box center [495, 135] width 14 height 13
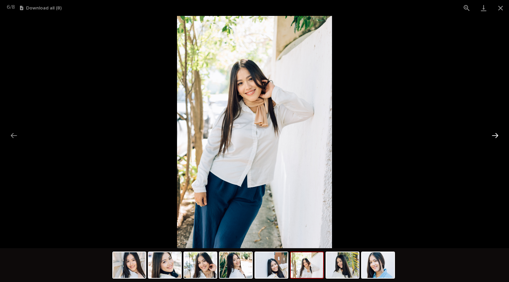
click at [492, 134] on button "Next slide" at bounding box center [495, 135] width 14 height 13
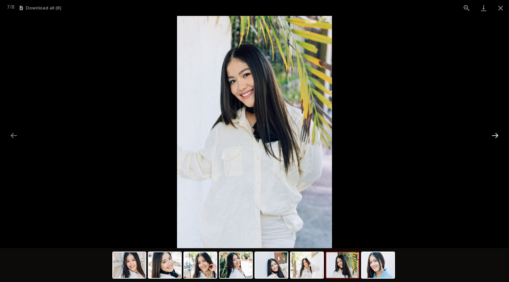
click at [492, 134] on button "Next slide" at bounding box center [495, 135] width 14 height 13
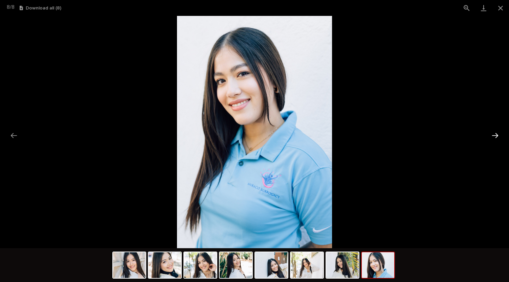
click at [492, 134] on button "Next slide" at bounding box center [495, 135] width 14 height 13
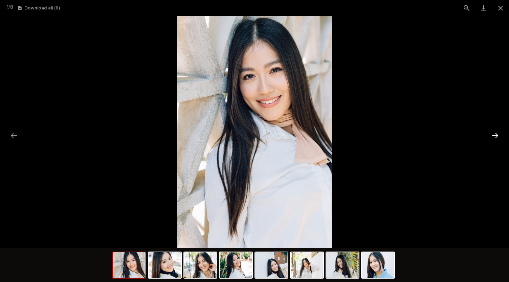
click at [492, 134] on button "Next slide" at bounding box center [495, 135] width 14 height 13
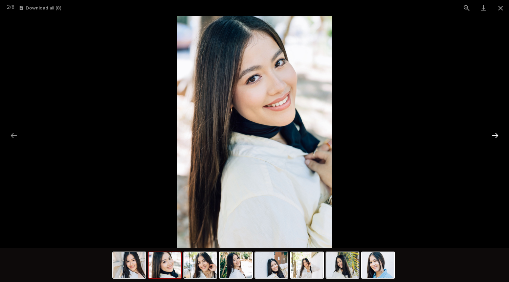
click at [492, 134] on button "Next slide" at bounding box center [495, 135] width 14 height 13
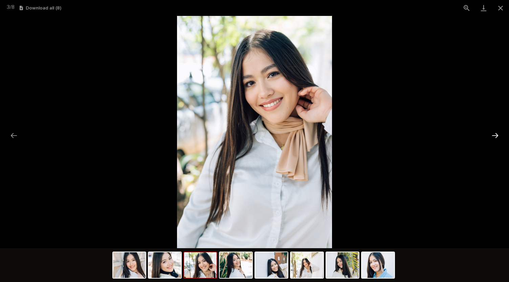
click at [492, 134] on button "Next slide" at bounding box center [495, 135] width 14 height 13
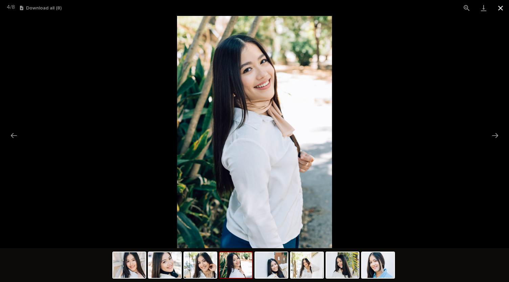
click at [500, 7] on button "Close gallery" at bounding box center [500, 8] width 17 height 16
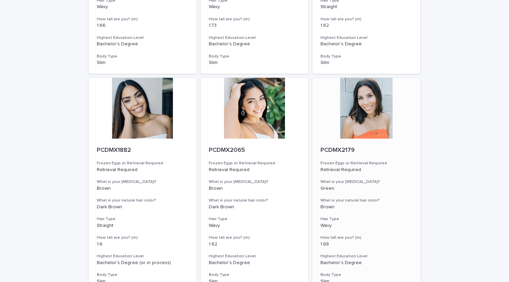
scroll to position [729, 0]
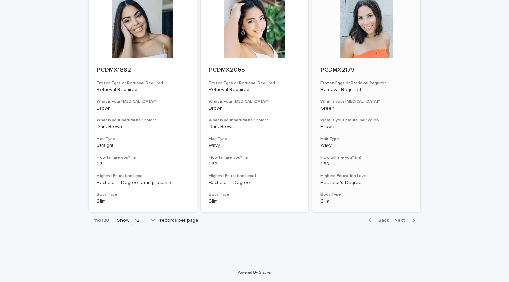
drag, startPoint x: 403, startPoint y: 220, endPoint x: 352, endPoint y: 188, distance: 60.4
click at [403, 220] on span "Next" at bounding box center [401, 220] width 15 height 5
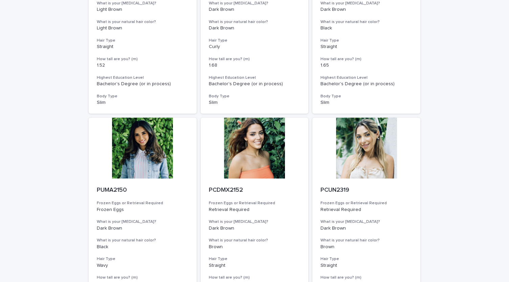
scroll to position [729, 0]
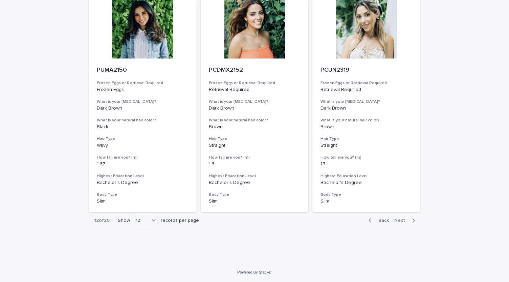
drag, startPoint x: 405, startPoint y: 220, endPoint x: 508, endPoint y: 134, distance: 134.4
click at [405, 220] on span "Next" at bounding box center [401, 220] width 15 height 5
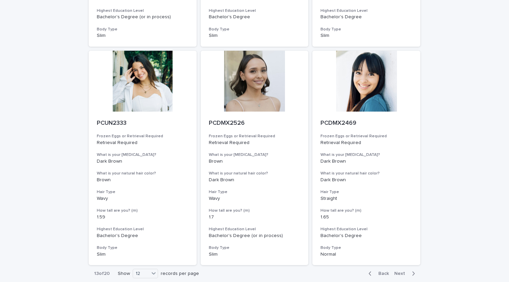
scroll to position [729, 0]
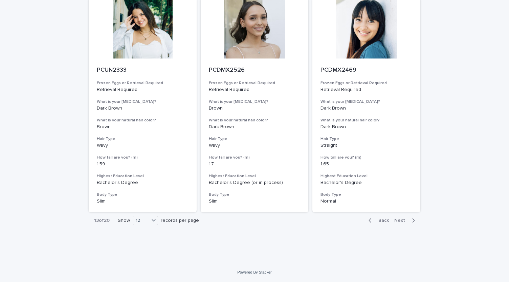
click at [405, 221] on span "Next" at bounding box center [401, 220] width 15 height 5
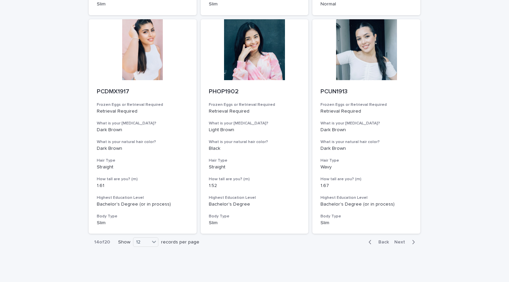
scroll to position [729, 0]
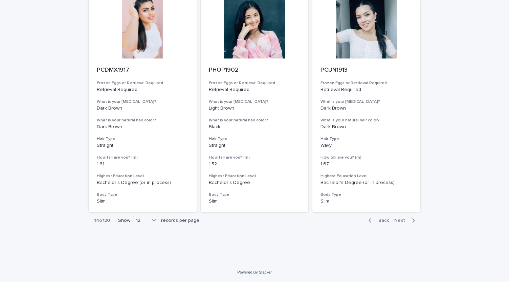
click at [397, 220] on span "Next" at bounding box center [401, 220] width 15 height 5
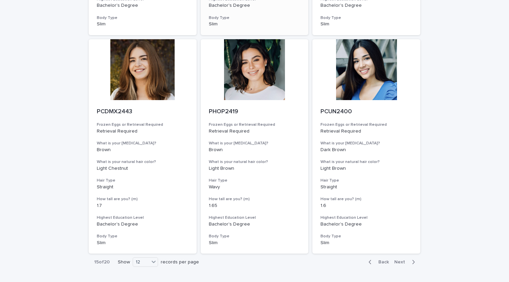
scroll to position [729, 0]
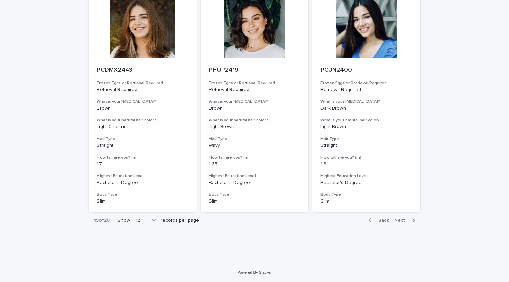
click at [400, 220] on span "Next" at bounding box center [401, 220] width 15 height 5
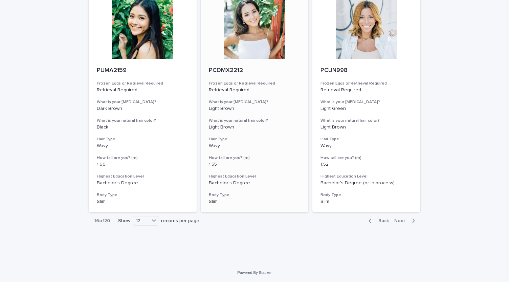
scroll to position [729, 0]
click at [404, 222] on span "Next" at bounding box center [401, 220] width 15 height 5
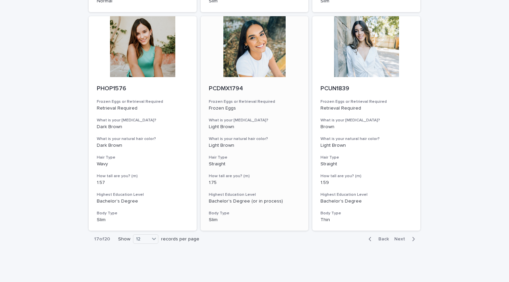
scroll to position [729, 0]
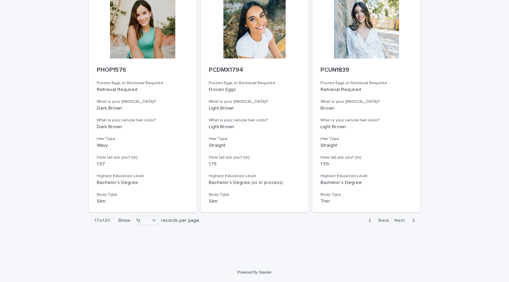
click at [396, 219] on span "Next" at bounding box center [401, 220] width 15 height 5
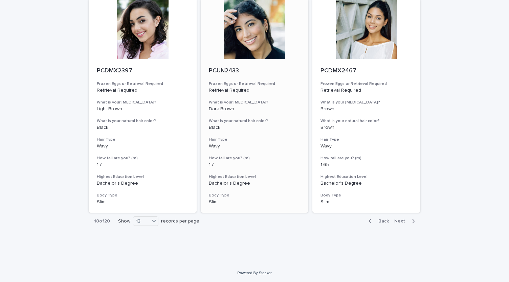
scroll to position [729, 0]
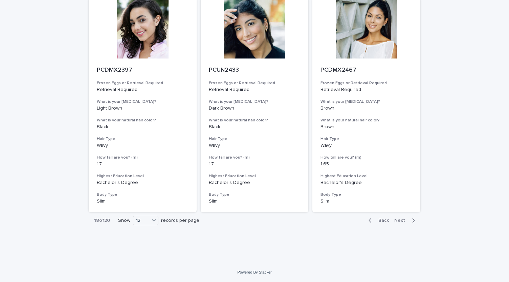
click at [400, 219] on span "Next" at bounding box center [401, 220] width 15 height 5
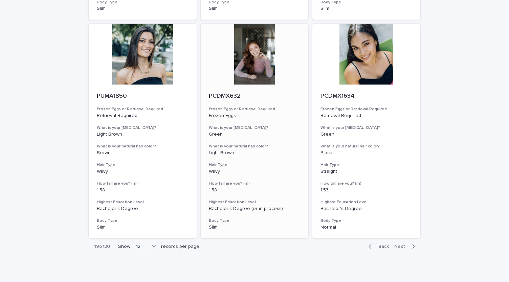
scroll to position [729, 0]
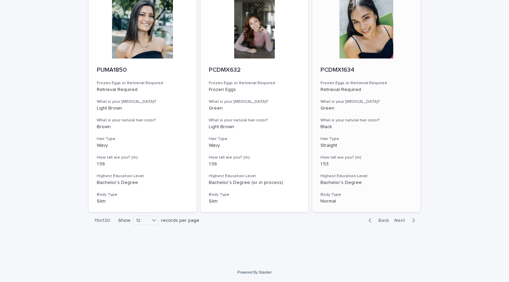
click at [378, 43] on div at bounding box center [366, 28] width 108 height 61
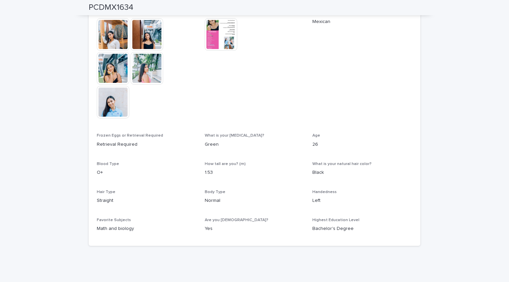
scroll to position [135, 0]
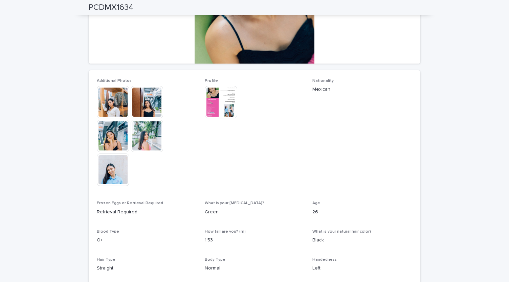
click at [107, 101] on img at bounding box center [113, 102] width 32 height 32
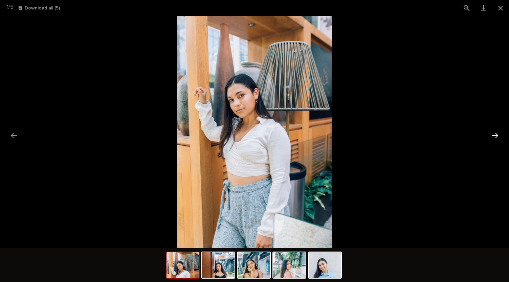
click at [497, 134] on button "Next slide" at bounding box center [495, 135] width 14 height 13
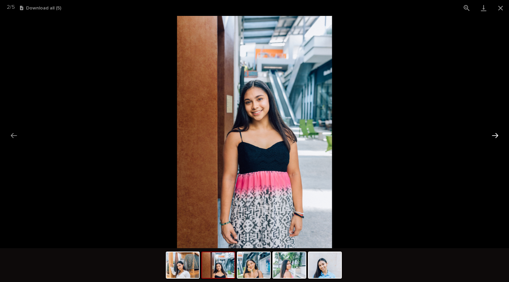
click at [497, 134] on button "Next slide" at bounding box center [495, 135] width 14 height 13
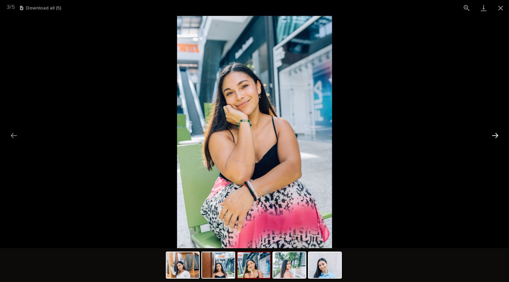
click at [497, 134] on button "Next slide" at bounding box center [495, 135] width 14 height 13
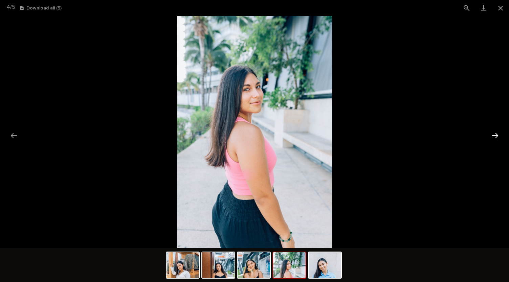
click at [496, 134] on button "Next slide" at bounding box center [495, 135] width 14 height 13
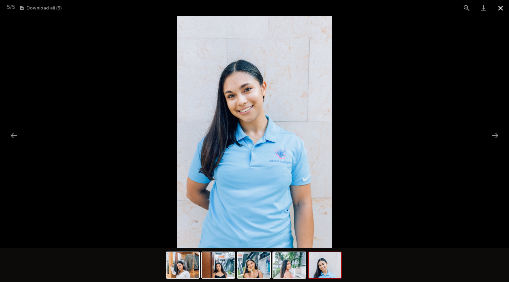
click at [503, 9] on button "Close gallery" at bounding box center [500, 8] width 17 height 16
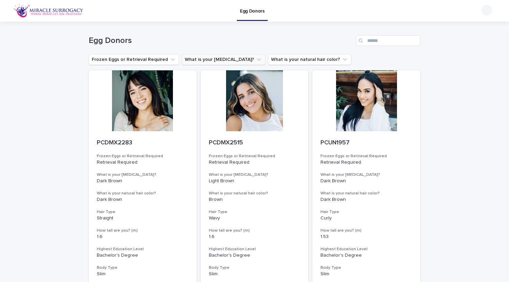
click at [228, 61] on button "What is your [MEDICAL_DATA]?" at bounding box center [224, 59] width 84 height 11
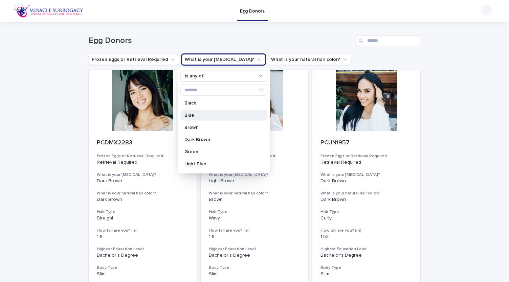
click at [222, 115] on p "Blue" at bounding box center [220, 115] width 72 height 5
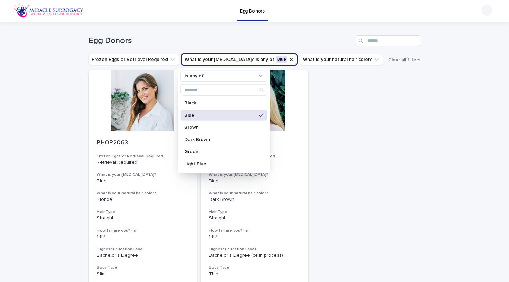
click at [487, 104] on div "Loading... Saving… Loading... Saving… Egg Donors Frozen Eggs or Retrieval Requi…" at bounding box center [254, 179] width 509 height 314
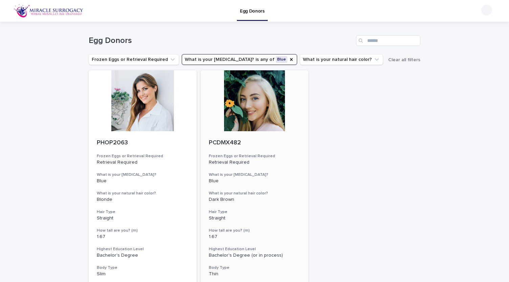
click at [251, 111] on div at bounding box center [255, 100] width 108 height 61
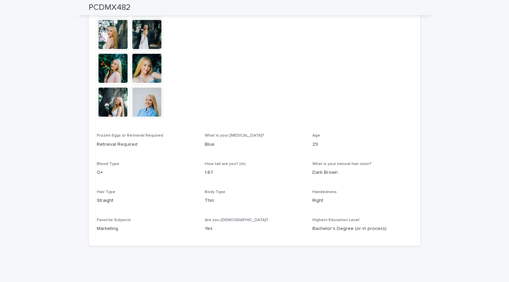
scroll to position [101, 0]
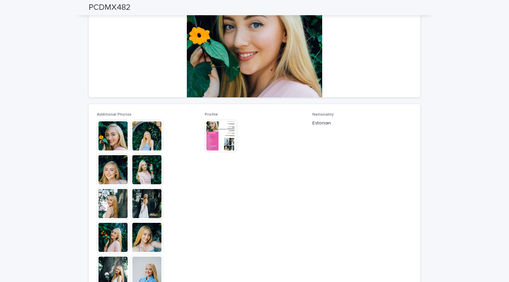
click at [110, 139] on img at bounding box center [113, 136] width 32 height 32
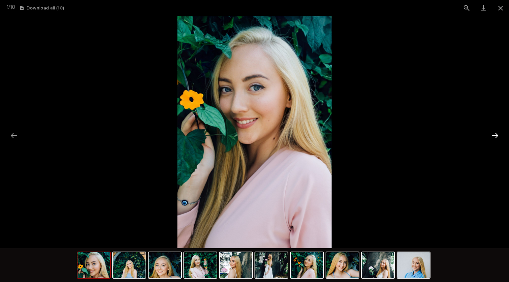
click at [500, 135] on button "Next slide" at bounding box center [495, 135] width 14 height 13
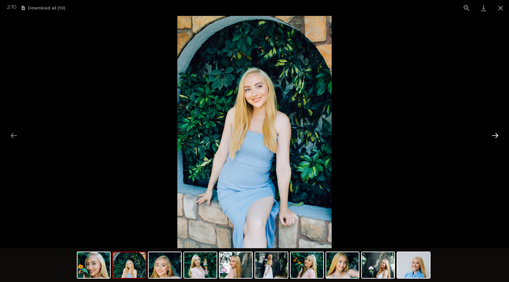
click at [500, 135] on button "Next slide" at bounding box center [495, 135] width 14 height 13
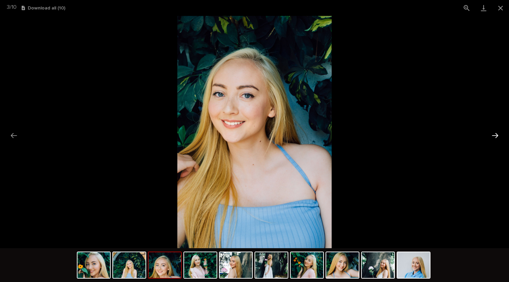
click at [500, 135] on button "Next slide" at bounding box center [495, 135] width 14 height 13
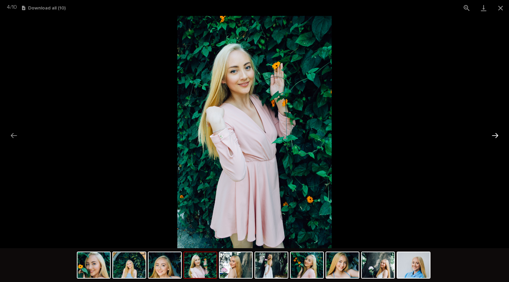
click at [499, 135] on button "Next slide" at bounding box center [495, 135] width 14 height 13
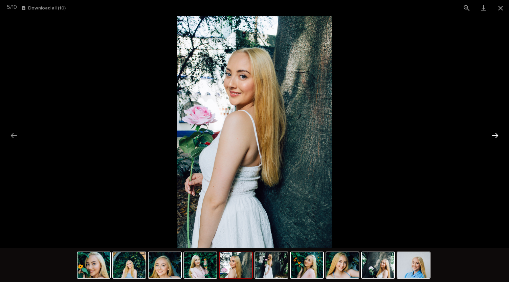
click at [499, 135] on button "Next slide" at bounding box center [495, 135] width 14 height 13
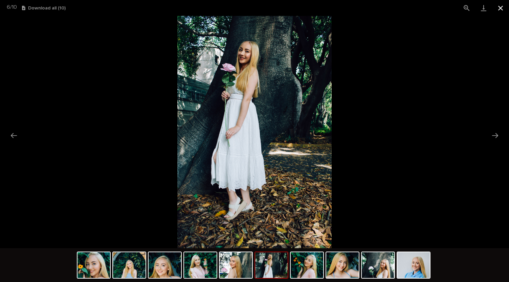
click at [502, 6] on button "Close gallery" at bounding box center [500, 8] width 17 height 16
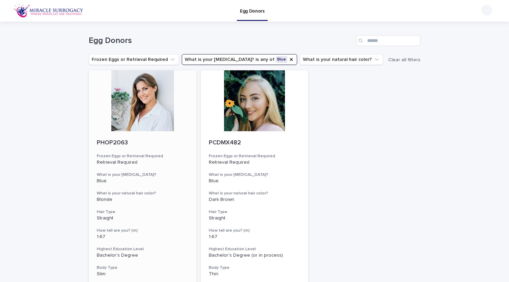
click at [156, 111] on div at bounding box center [143, 100] width 108 height 61
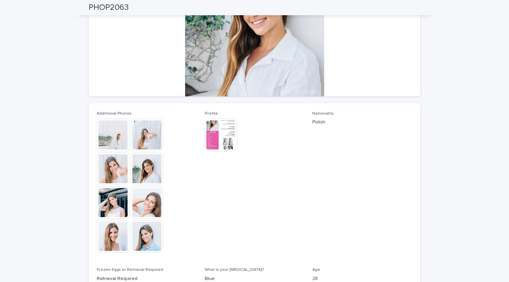
scroll to position [135, 0]
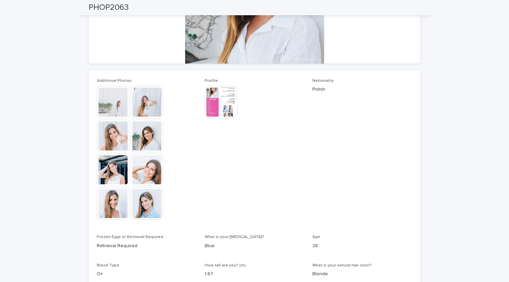
click at [216, 110] on img at bounding box center [221, 102] width 32 height 32
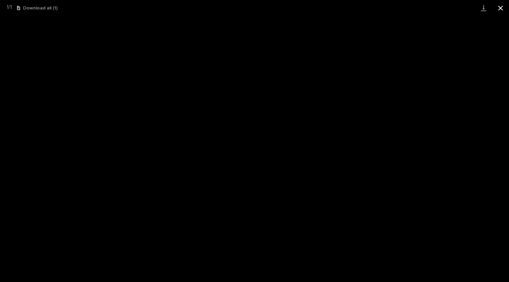
click at [503, 6] on button "Close gallery" at bounding box center [500, 8] width 17 height 16
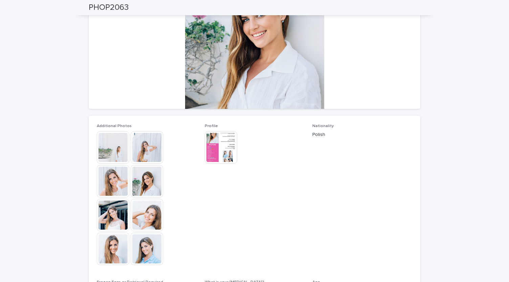
scroll to position [0, 0]
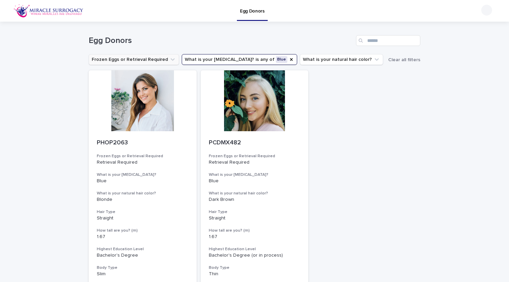
click at [167, 63] on button "Frozen Eggs or Retrieval Required" at bounding box center [134, 59] width 90 height 11
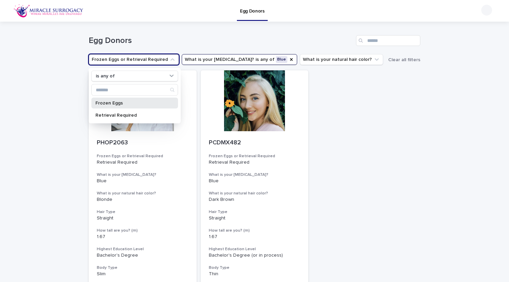
click at [154, 101] on p "Frozen Eggs" at bounding box center [131, 103] width 72 height 5
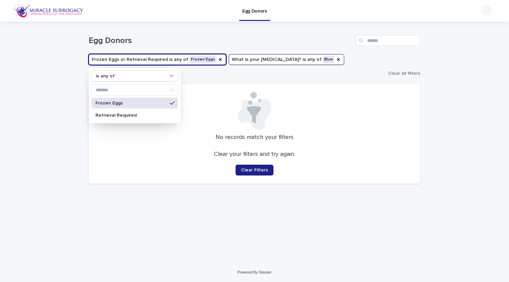
click at [412, 139] on div "No records match your filters Clear your filters and try again. Clear Filters" at bounding box center [254, 134] width 331 height 100
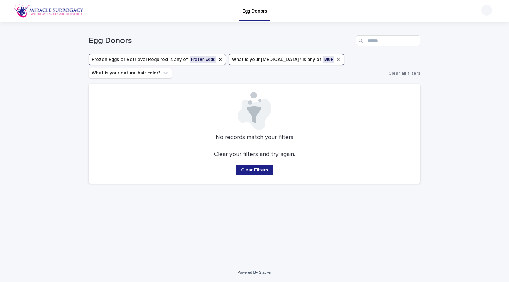
click at [337, 59] on icon "What is your eye color?" at bounding box center [338, 59] width 3 height 3
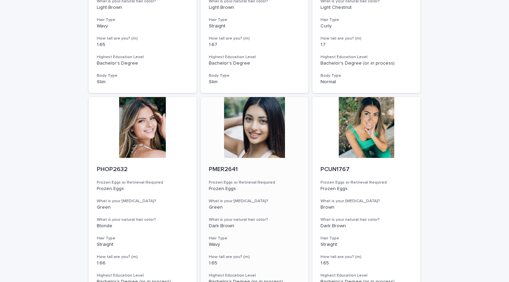
scroll to position [222, 0]
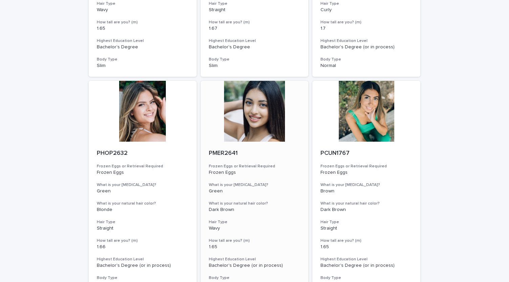
click at [254, 107] on div at bounding box center [255, 111] width 108 height 61
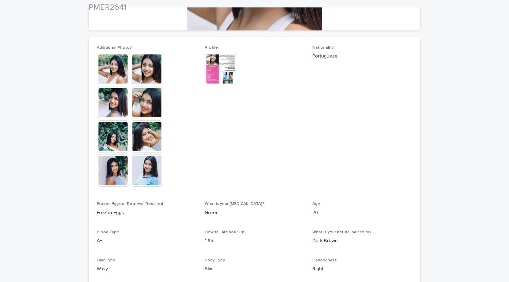
scroll to position [169, 0]
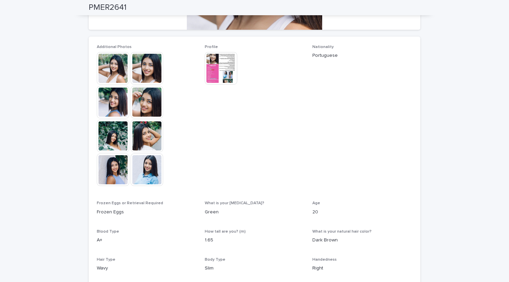
click at [110, 75] on img at bounding box center [113, 68] width 32 height 32
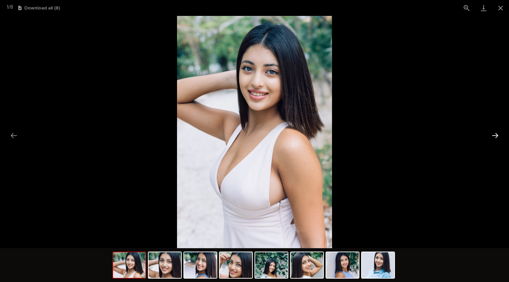
click at [495, 134] on button "Next slide" at bounding box center [495, 135] width 14 height 13
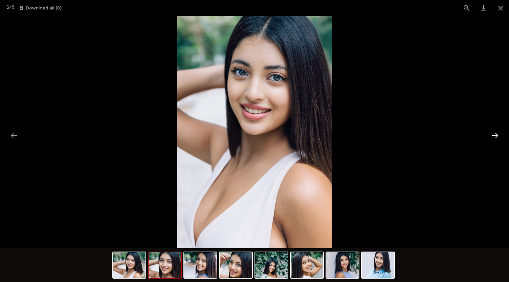
click at [495, 134] on button "Next slide" at bounding box center [495, 135] width 14 height 13
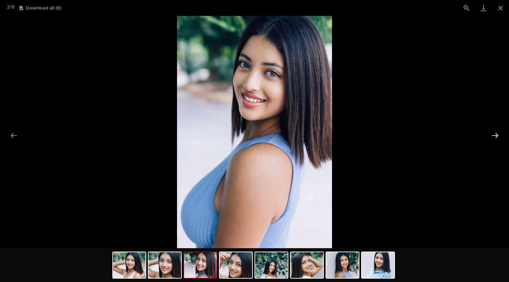
click at [495, 134] on button "Next slide" at bounding box center [495, 135] width 14 height 13
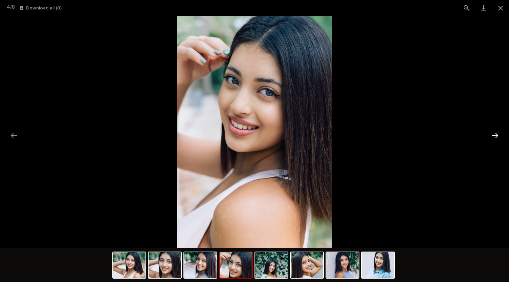
click at [495, 134] on button "Next slide" at bounding box center [495, 135] width 14 height 13
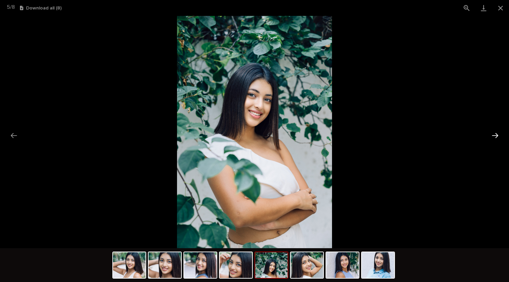
click at [495, 134] on button "Next slide" at bounding box center [495, 135] width 14 height 13
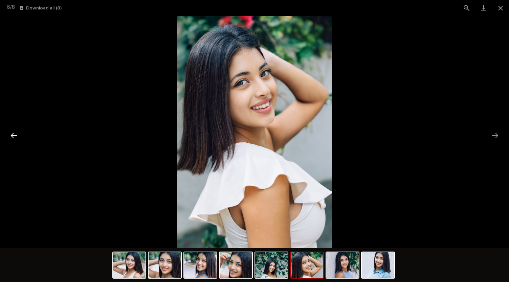
click at [18, 134] on button "Previous slide" at bounding box center [14, 135] width 14 height 13
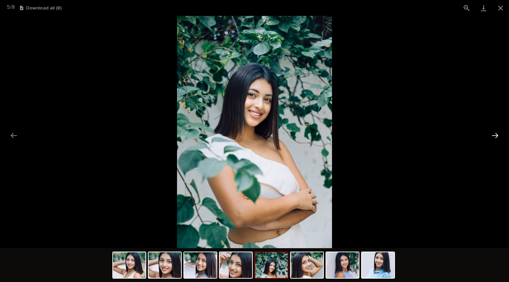
click at [490, 137] on button "Next slide" at bounding box center [495, 135] width 14 height 13
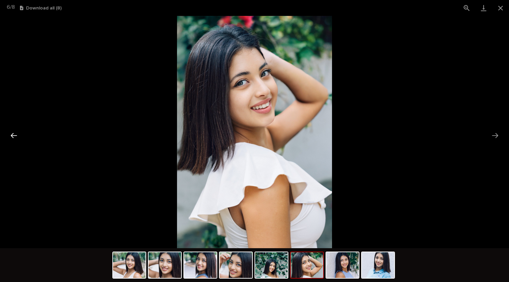
click at [8, 131] on button "Previous slide" at bounding box center [14, 135] width 14 height 13
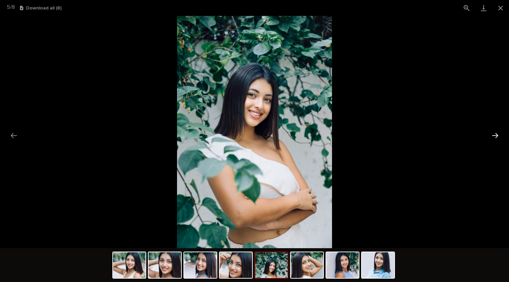
click at [496, 134] on button "Next slide" at bounding box center [495, 135] width 14 height 13
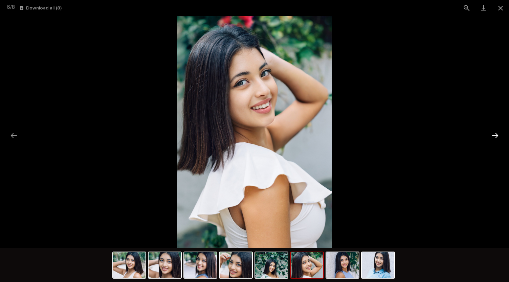
click at [493, 133] on button "Next slide" at bounding box center [495, 135] width 14 height 13
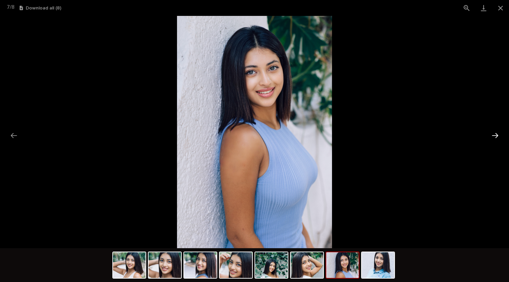
click at [493, 133] on button "Next slide" at bounding box center [495, 135] width 14 height 13
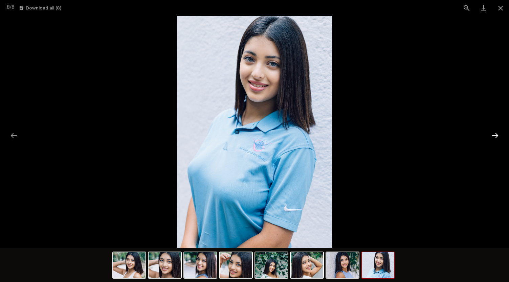
click at [493, 133] on button "Next slide" at bounding box center [495, 135] width 14 height 13
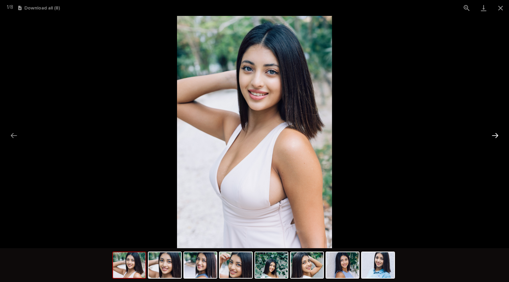
click at [493, 133] on button "Next slide" at bounding box center [495, 135] width 14 height 13
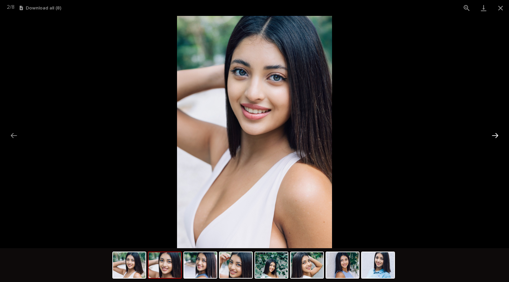
click at [493, 133] on button "Next slide" at bounding box center [495, 135] width 14 height 13
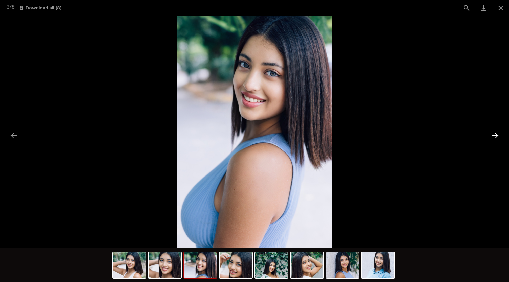
click at [493, 133] on button "Next slide" at bounding box center [495, 135] width 14 height 13
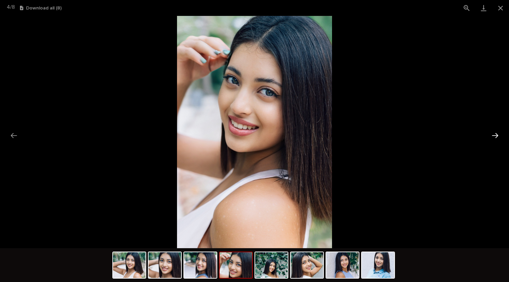
click at [493, 133] on button "Next slide" at bounding box center [495, 135] width 14 height 13
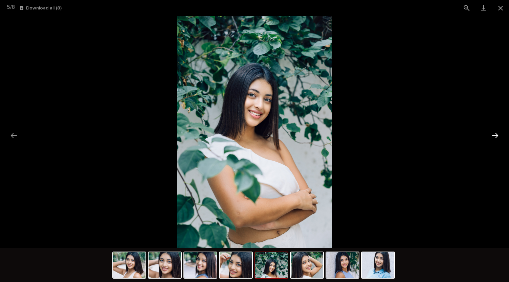
click at [493, 133] on button "Next slide" at bounding box center [495, 135] width 14 height 13
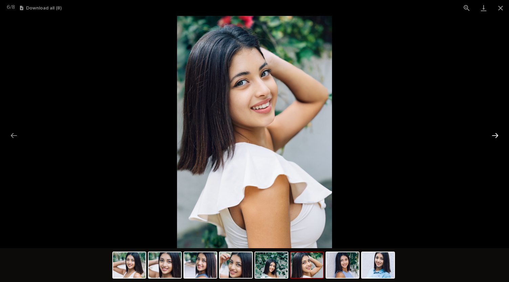
click at [493, 133] on button "Next slide" at bounding box center [495, 135] width 14 height 13
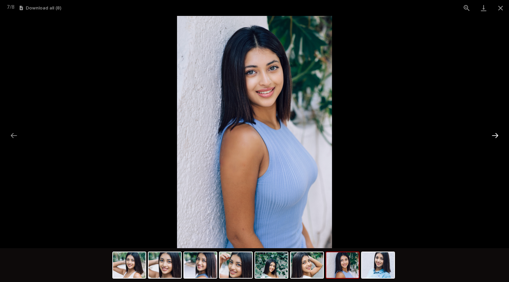
click at [493, 133] on button "Next slide" at bounding box center [495, 135] width 14 height 13
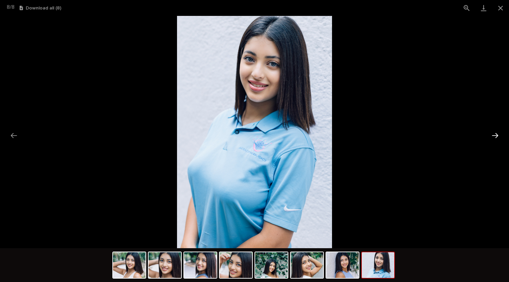
click at [493, 133] on button "Next slide" at bounding box center [495, 135] width 14 height 13
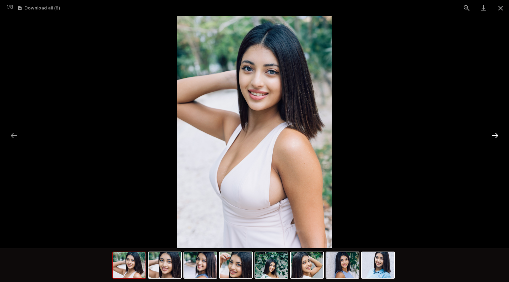
click at [493, 133] on button "Next slide" at bounding box center [495, 135] width 14 height 13
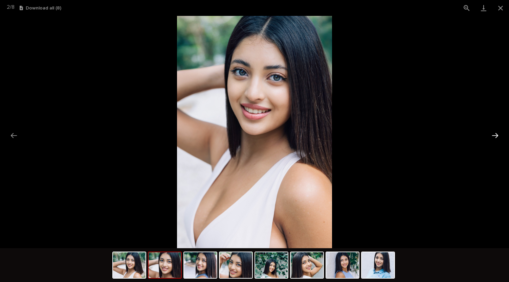
click at [493, 133] on button "Next slide" at bounding box center [495, 135] width 14 height 13
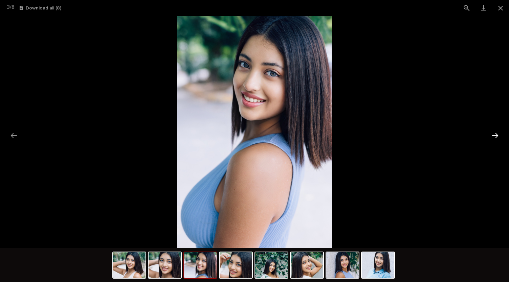
click at [493, 133] on button "Next slide" at bounding box center [495, 135] width 14 height 13
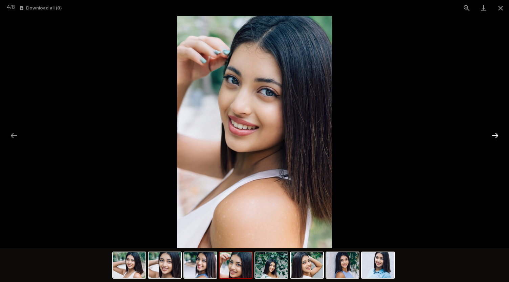
click at [493, 133] on button "Next slide" at bounding box center [495, 135] width 14 height 13
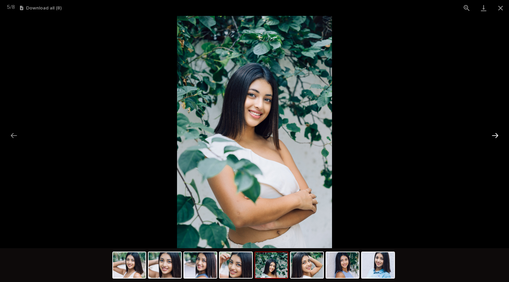
click at [493, 133] on button "Next slide" at bounding box center [495, 135] width 14 height 13
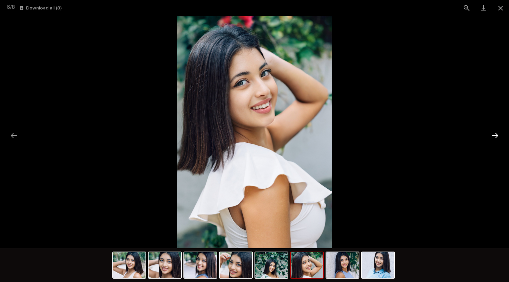
click at [493, 133] on button "Next slide" at bounding box center [495, 135] width 14 height 13
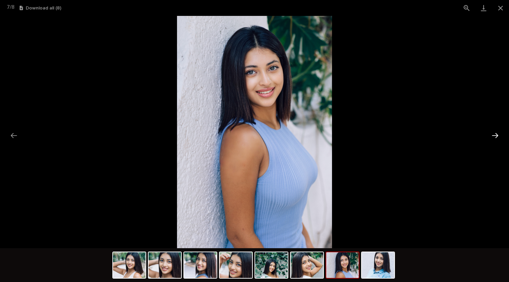
click at [493, 133] on button "Next slide" at bounding box center [495, 135] width 14 height 13
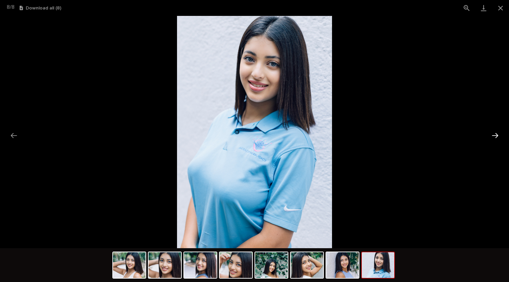
click at [493, 132] on button "Next slide" at bounding box center [495, 135] width 14 height 13
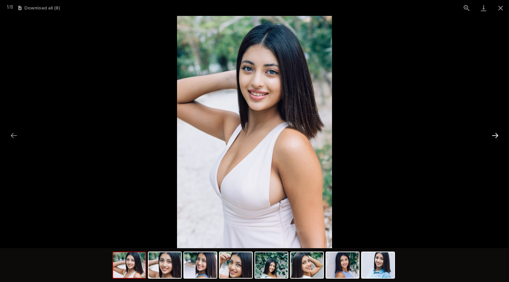
click at [493, 132] on button "Next slide" at bounding box center [495, 135] width 14 height 13
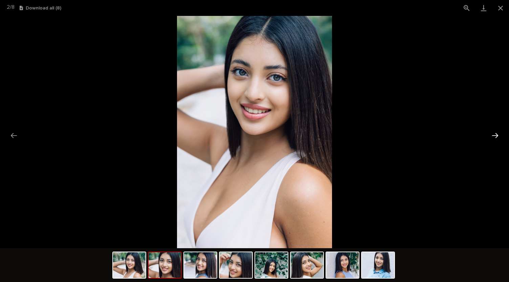
click at [493, 132] on button "Next slide" at bounding box center [495, 135] width 14 height 13
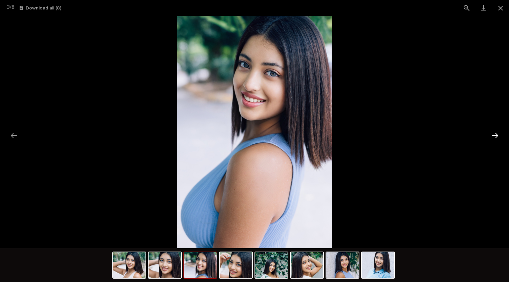
click at [493, 132] on button "Next slide" at bounding box center [495, 135] width 14 height 13
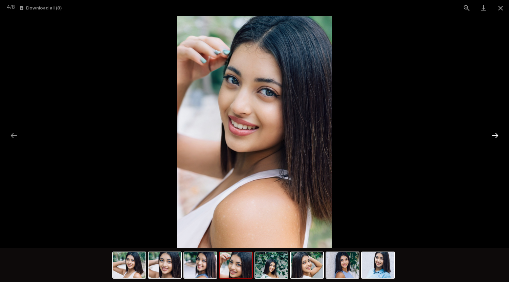
click at [493, 132] on button "Next slide" at bounding box center [495, 135] width 14 height 13
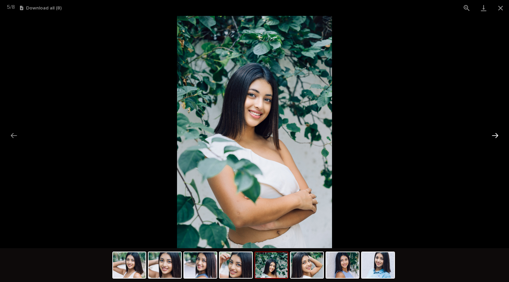
click at [493, 132] on button "Next slide" at bounding box center [495, 135] width 14 height 13
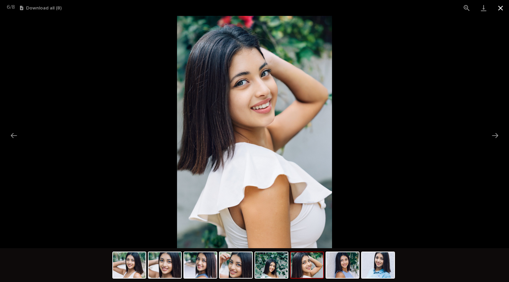
click at [500, 10] on button "Close gallery" at bounding box center [500, 8] width 17 height 16
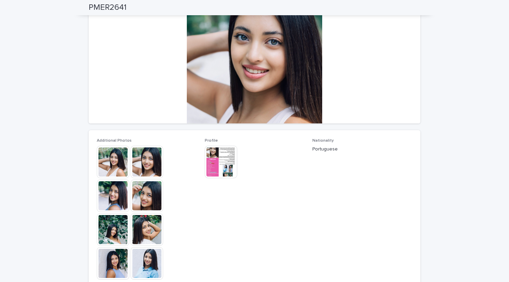
scroll to position [56, 0]
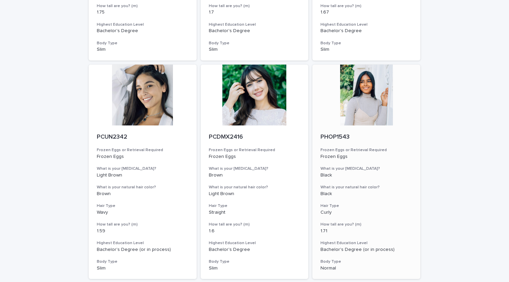
scroll to position [729, 0]
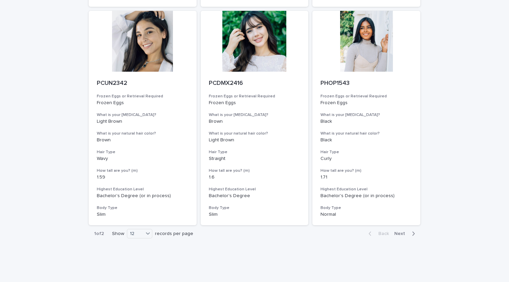
click at [398, 231] on span "Next" at bounding box center [401, 233] width 15 height 5
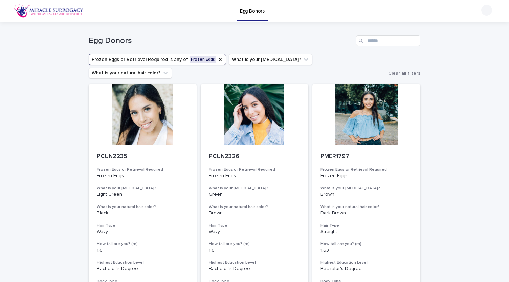
click at [207, 59] on button "Frozen Eggs or Retrieval Required is any of Frozen Eggs" at bounding box center [157, 59] width 137 height 11
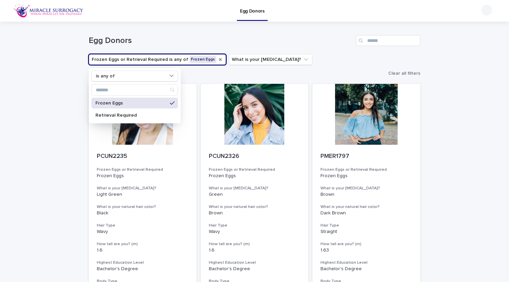
click at [219, 59] on icon "Frozen Eggs or Retrieval Required" at bounding box center [220, 59] width 3 height 3
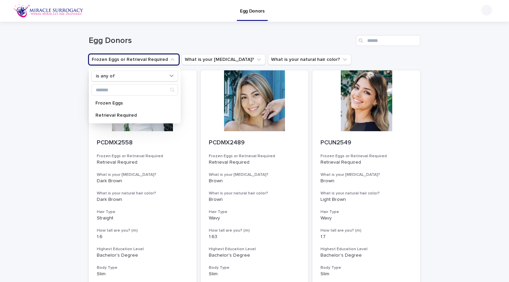
click at [300, 48] on div "Egg Donors" at bounding box center [254, 38] width 331 height 32
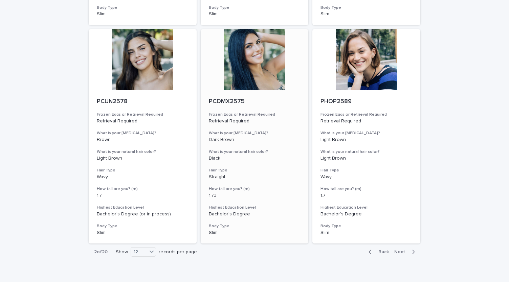
scroll to position [729, 0]
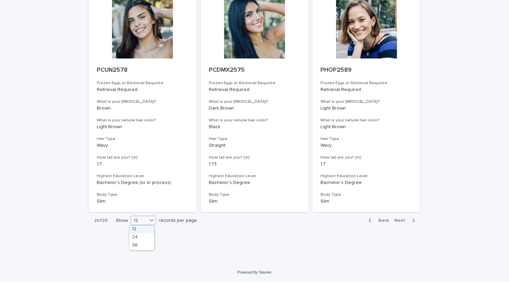
click at [143, 219] on div "12" at bounding box center [139, 220] width 16 height 7
click at [141, 244] on div "36" at bounding box center [141, 246] width 25 height 8
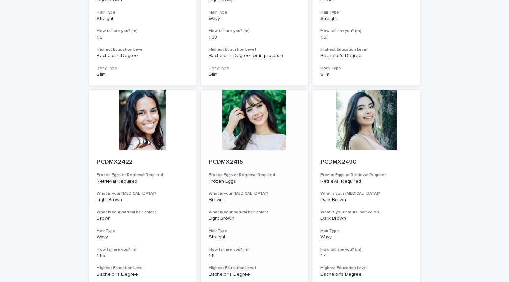
scroll to position [2478, 0]
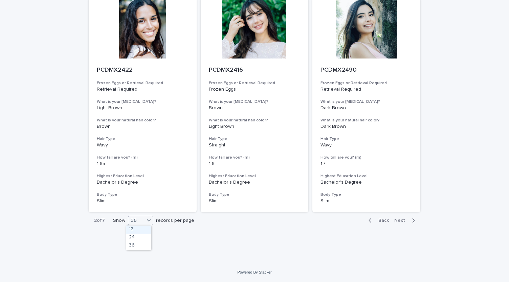
click at [142, 221] on div "36" at bounding box center [136, 220] width 16 height 7
click at [378, 221] on span "Back" at bounding box center [381, 220] width 15 height 5
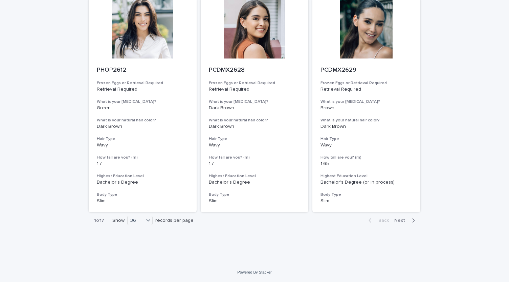
scroll to position [2478, 0]
